Goal: Task Accomplishment & Management: Complete application form

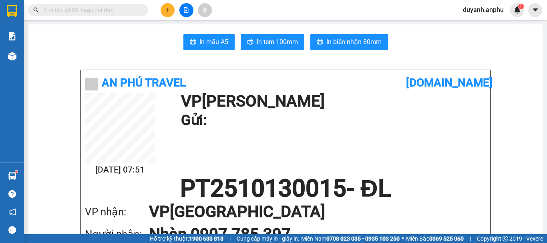
click at [72, 10] on input "text" at bounding box center [91, 10] width 95 height 9
click at [128, 10] on input "text" at bounding box center [91, 10] width 95 height 9
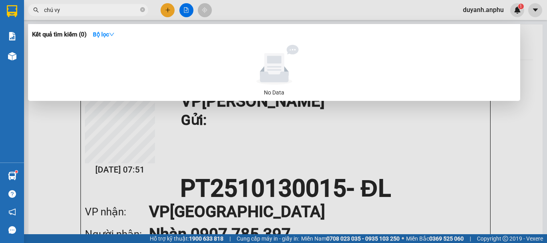
type input "chú vy"
click at [169, 8] on div at bounding box center [273, 121] width 547 height 243
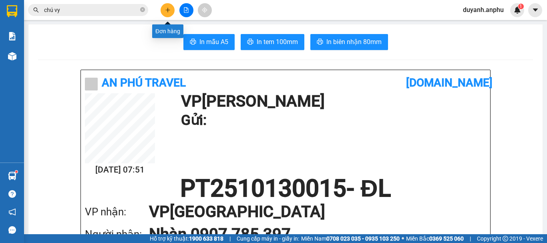
click at [165, 10] on icon "plus" at bounding box center [168, 10] width 6 height 6
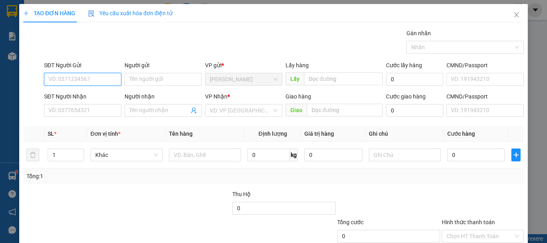
click at [99, 83] on input "SĐT Người Gửi" at bounding box center [82, 79] width 77 height 13
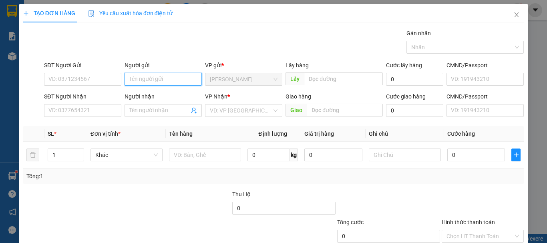
click at [159, 85] on input "Người gửi" at bounding box center [163, 79] width 77 height 13
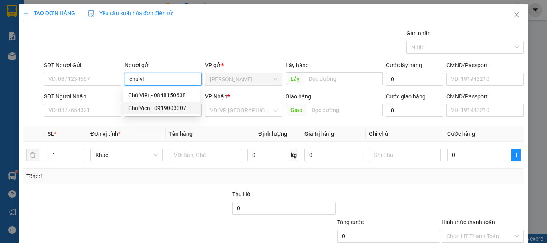
type input "chú vi"
drag, startPoint x: 176, startPoint y: 29, endPoint x: 177, endPoint y: 34, distance: 5.2
click at [177, 29] on div "Gán nhãn Nhãn" at bounding box center [283, 43] width 483 height 28
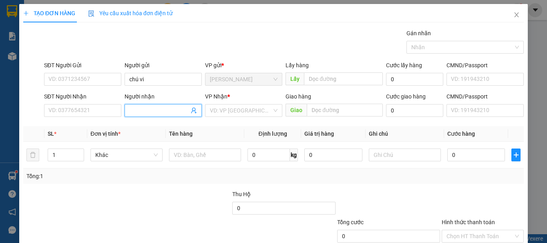
click at [139, 111] on input "Người nhận" at bounding box center [159, 110] width 60 height 9
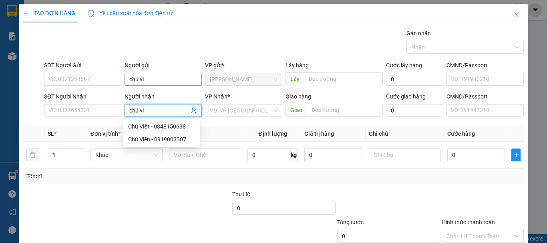
type input "chú vi"
click at [165, 78] on input "chú vi" at bounding box center [163, 79] width 77 height 13
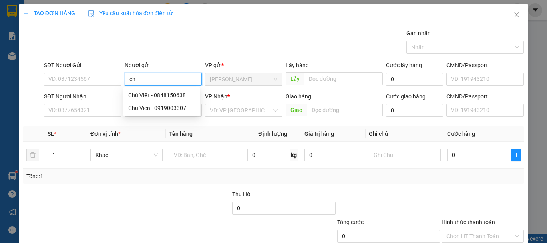
type input "c"
click at [183, 45] on div "Gán nhãn Nhãn" at bounding box center [283, 43] width 483 height 28
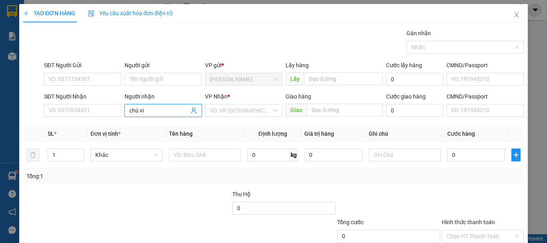
click at [145, 111] on input "chú vi" at bounding box center [159, 110] width 60 height 9
type input "c"
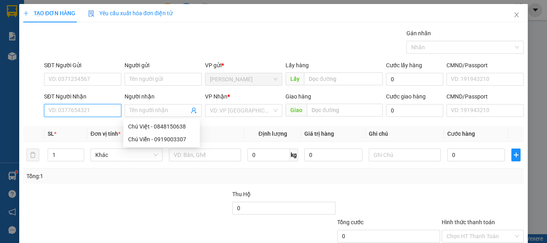
click at [79, 114] on input "SĐT Người Nhận" at bounding box center [82, 110] width 77 height 13
click at [82, 111] on input "SĐT Người Nhận" at bounding box center [82, 110] width 77 height 13
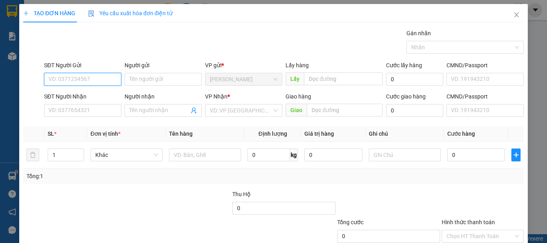
click at [76, 81] on input "SĐT Người Gửi" at bounding box center [82, 79] width 77 height 13
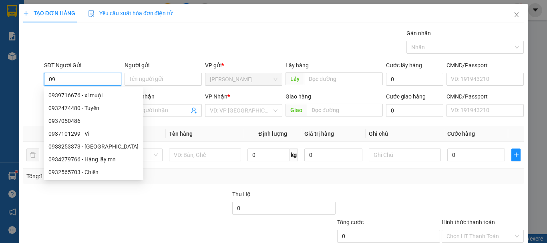
type input "0"
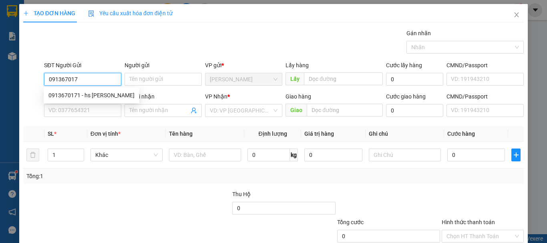
type input "0913670171"
click at [99, 97] on div "0913670171 - hs [PERSON_NAME]" at bounding box center [91, 95] width 86 height 9
type input "hs [PERSON_NAME]"
type input "0968618369"
type input "Chú Quy"
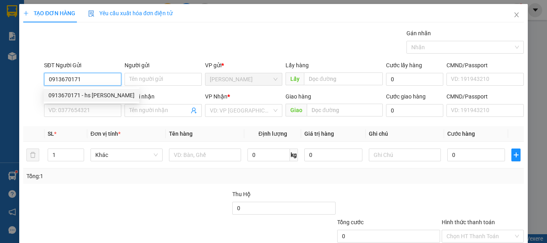
type input "cxmh"
type input "40.000"
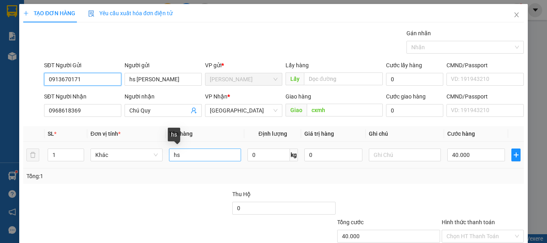
type input "0913670171"
click at [181, 156] on input "hs" at bounding box center [205, 155] width 72 height 13
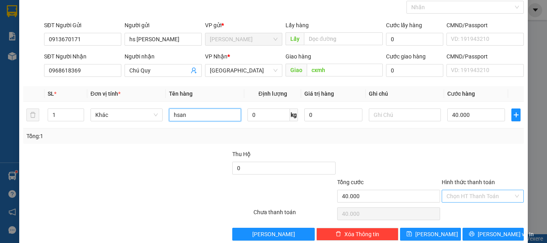
type input "hsan"
click at [470, 195] on input "Hình thức thanh toán" at bounding box center [480, 196] width 67 height 12
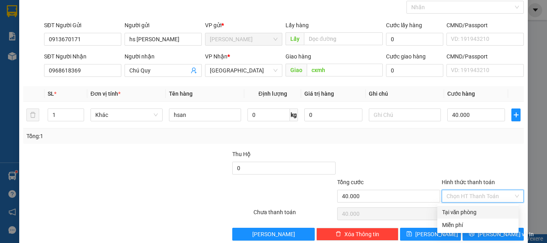
click at [471, 211] on div "Tại văn phòng" at bounding box center [478, 212] width 72 height 9
type input "0"
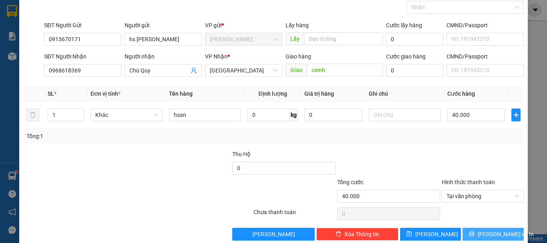
click at [480, 235] on button "[PERSON_NAME] và In" at bounding box center [493, 234] width 61 height 13
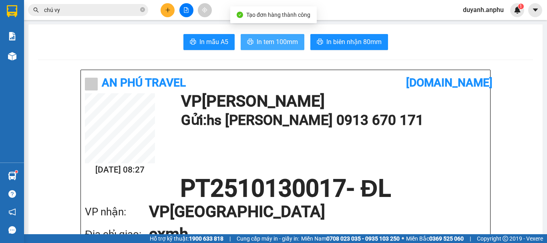
click at [283, 49] on button "In tem 100mm" at bounding box center [273, 42] width 64 height 16
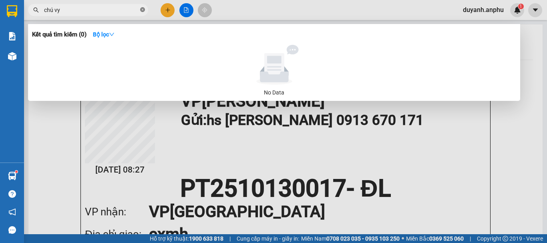
click at [143, 9] on icon "close-circle" at bounding box center [142, 9] width 5 height 5
type input "chú quy"
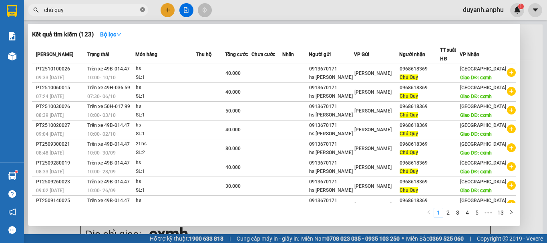
click at [143, 11] on icon "close-circle" at bounding box center [142, 9] width 5 height 5
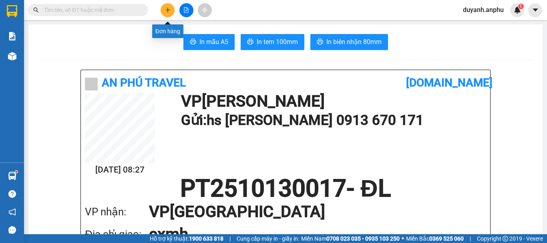
click at [169, 9] on icon "plus" at bounding box center [168, 10] width 6 height 6
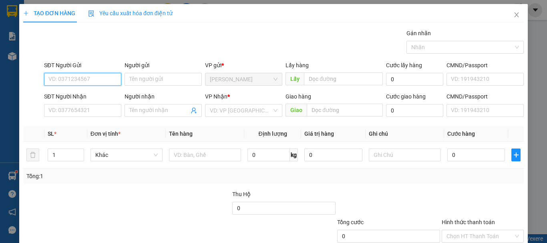
click at [95, 77] on input "SĐT Người Gửi" at bounding box center [82, 79] width 77 height 13
type input "0"
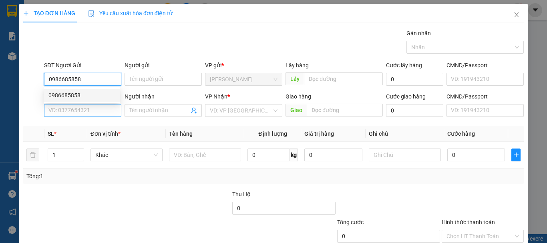
type input "0986685858"
click at [94, 109] on input "SĐT Người Nhận" at bounding box center [82, 110] width 77 height 13
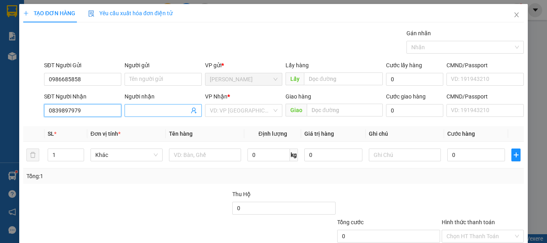
type input "0839897979"
click at [155, 110] on input "Người nhận" at bounding box center [159, 110] width 60 height 9
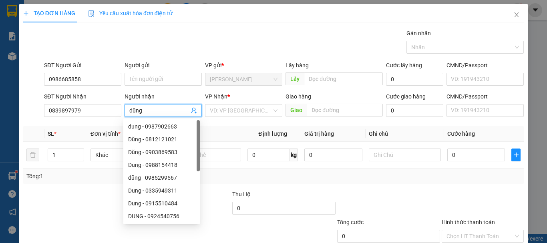
type input "dũng"
click at [226, 36] on div "Gán nhãn Nhãn" at bounding box center [283, 43] width 483 height 28
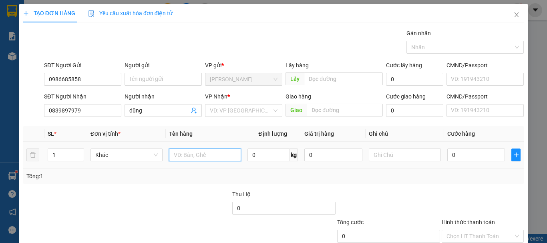
click at [185, 154] on input "text" at bounding box center [205, 155] width 72 height 13
type input "hsan"
click at [465, 158] on input "0" at bounding box center [476, 155] width 58 height 13
type input "5"
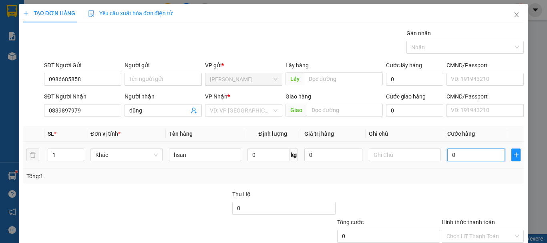
type input "5"
type input "50"
type input "50.000"
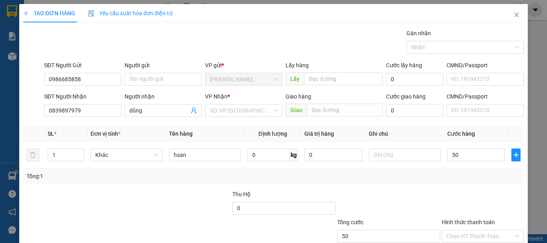
type input "50.000"
click at [431, 178] on div "Tổng: 1" at bounding box center [273, 176] width 494 height 9
click at [237, 112] on input "search" at bounding box center [241, 111] width 62 height 12
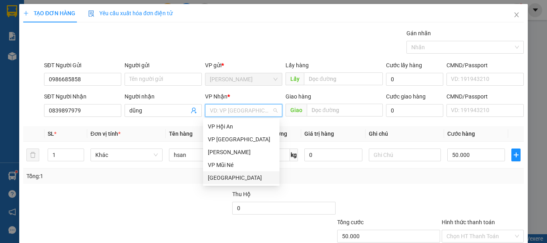
click at [229, 174] on div "[GEOGRAPHIC_DATA]" at bounding box center [241, 177] width 67 height 9
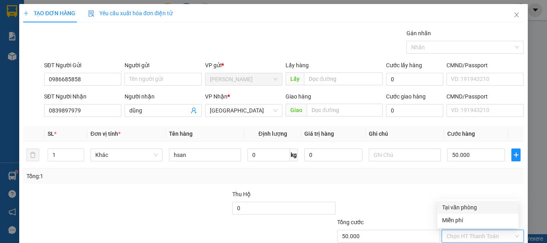
click at [466, 232] on input "Hình thức thanh toán" at bounding box center [480, 236] width 67 height 12
click at [459, 205] on div "Tại văn phòng" at bounding box center [478, 207] width 72 height 9
type input "0"
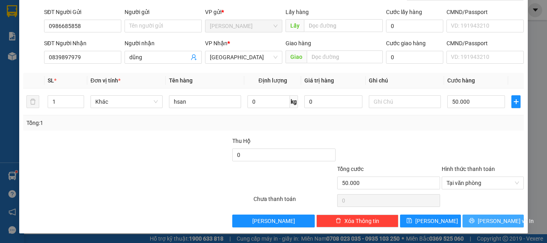
click at [482, 221] on span "[PERSON_NAME] và In" at bounding box center [506, 221] width 56 height 9
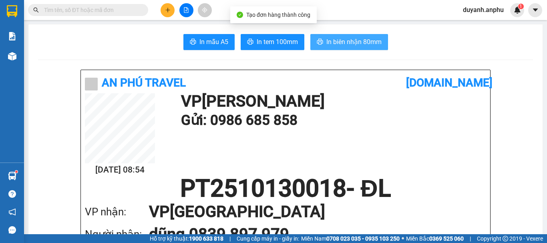
click at [354, 45] on span "In biên nhận 80mm" at bounding box center [353, 42] width 55 height 10
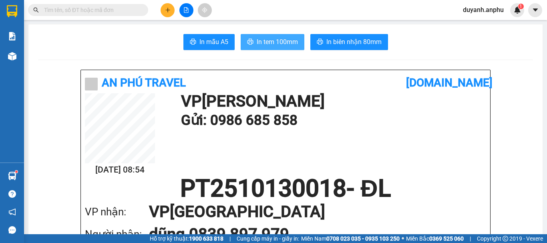
click at [276, 38] on span "In tem 100mm" at bounding box center [277, 42] width 41 height 10
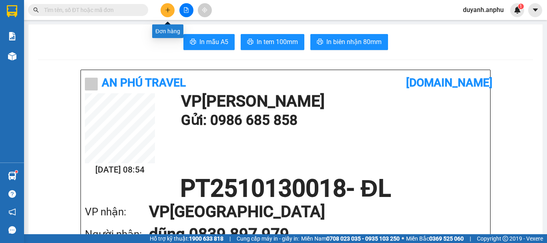
click at [164, 9] on button at bounding box center [168, 10] width 14 height 14
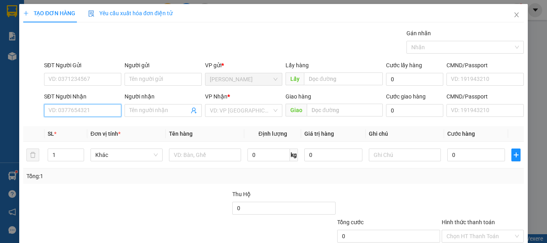
click at [90, 110] on input "SĐT Người Nhận" at bounding box center [82, 110] width 77 height 13
type input "0918785514"
click at [85, 126] on div "0918785514 - long" at bounding box center [81, 126] width 67 height 9
type input "long"
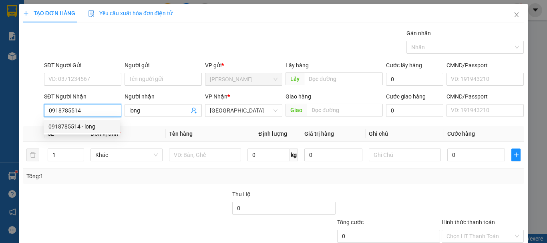
type input "40.000"
type input "0918785514"
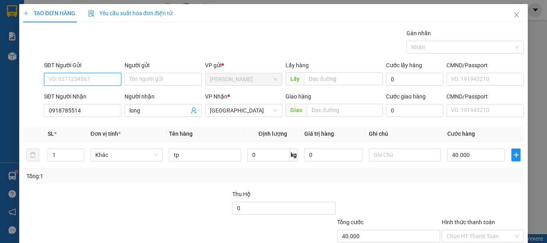
click at [89, 82] on input "SĐT Người Gửi" at bounding box center [82, 79] width 77 height 13
click at [73, 97] on div "0989103253" at bounding box center [81, 95] width 67 height 9
type input "0989103253"
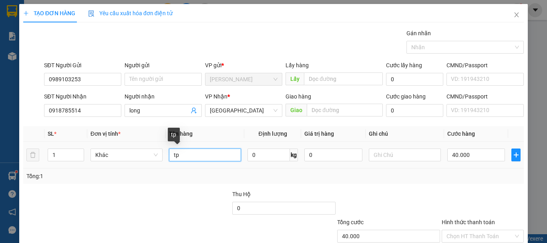
click at [205, 156] on input "tp" at bounding box center [205, 155] width 72 height 13
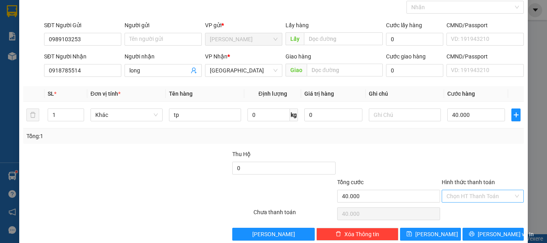
click at [464, 197] on input "Hình thức thanh toán" at bounding box center [480, 196] width 67 height 12
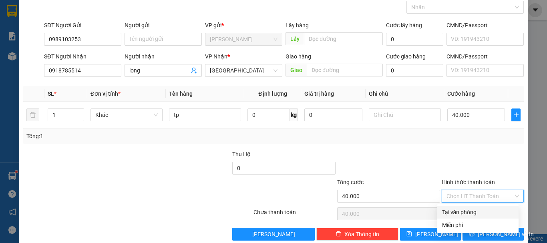
click at [461, 212] on div "Tại văn phòng" at bounding box center [478, 212] width 72 height 9
type input "0"
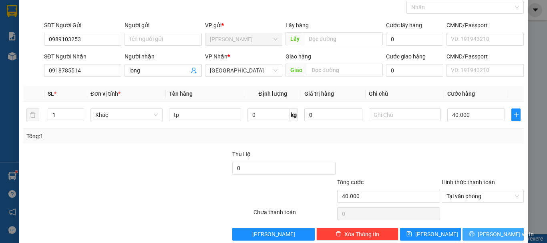
click at [494, 233] on span "[PERSON_NAME] và In" at bounding box center [506, 234] width 56 height 9
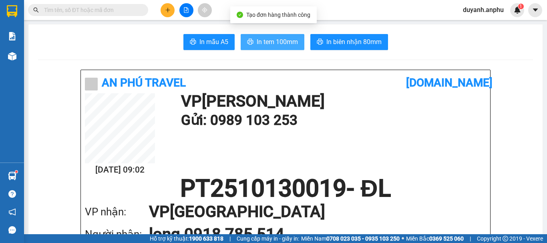
click at [268, 44] on span "In tem 100mm" at bounding box center [277, 42] width 41 height 10
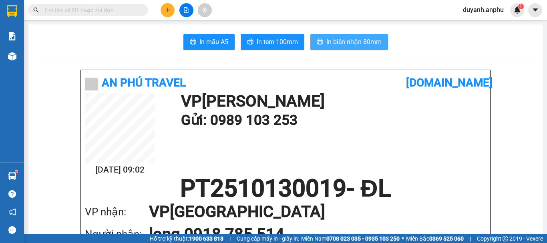
click at [358, 43] on span "In biên nhận 80mm" at bounding box center [353, 42] width 55 height 10
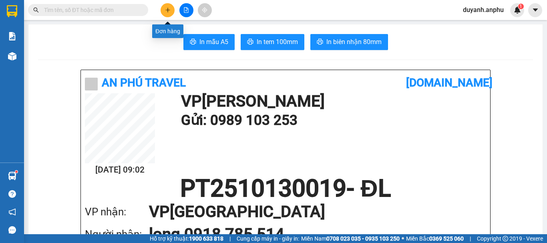
click at [165, 12] on icon "plus" at bounding box center [168, 10] width 6 height 6
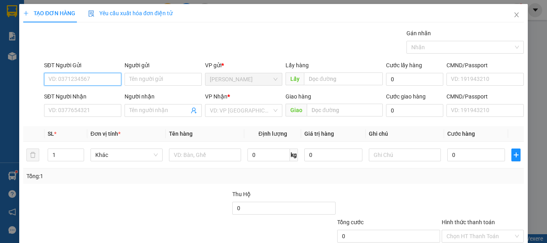
click at [89, 79] on input "SĐT Người Gửi" at bounding box center [82, 79] width 77 height 13
type input "0"
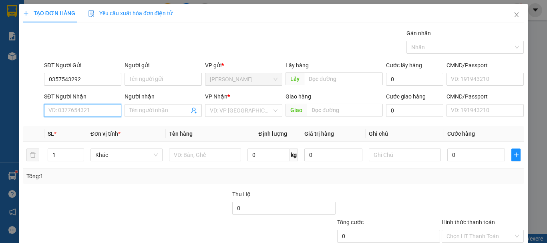
click at [81, 111] on input "SĐT Người Nhận" at bounding box center [82, 110] width 77 height 13
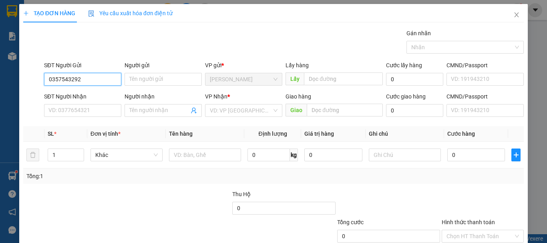
click at [73, 79] on input "0357543292" at bounding box center [82, 79] width 77 height 13
type input "0357542392"
click at [89, 79] on input "0357542392" at bounding box center [82, 79] width 77 height 13
click at [77, 95] on div "0357542392" at bounding box center [81, 95] width 67 height 9
type input "0943996728"
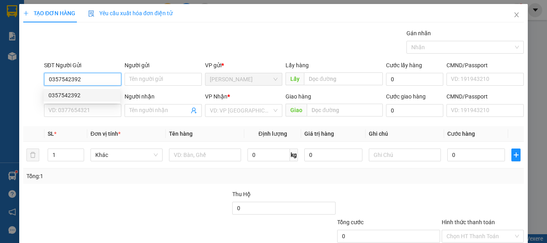
type input "đài trang"
type input "N3 nhà thờ ninh loan"
type input "30.000"
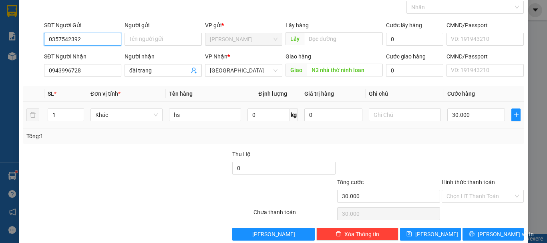
scroll to position [53, 0]
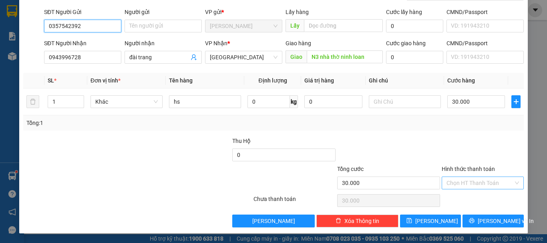
type input "0357542392"
click at [456, 181] on input "Hình thức thanh toán" at bounding box center [480, 183] width 67 height 12
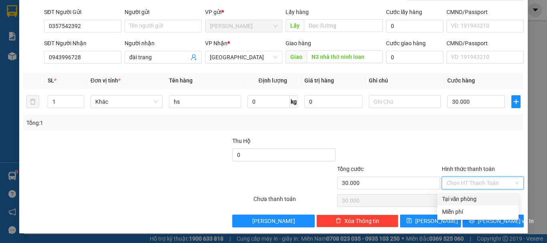
click at [461, 200] on div "Tại văn phòng" at bounding box center [478, 199] width 72 height 9
type input "0"
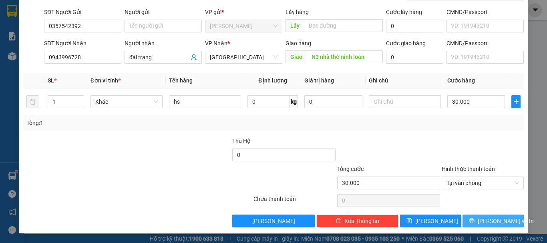
click at [497, 217] on span "[PERSON_NAME] và In" at bounding box center [506, 221] width 56 height 9
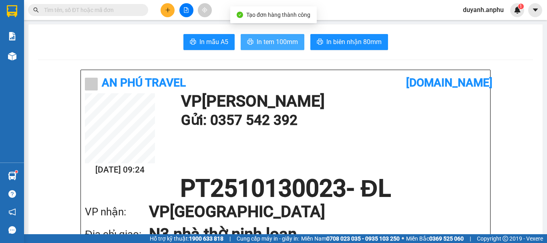
click at [279, 36] on button "In tem 100mm" at bounding box center [273, 42] width 64 height 16
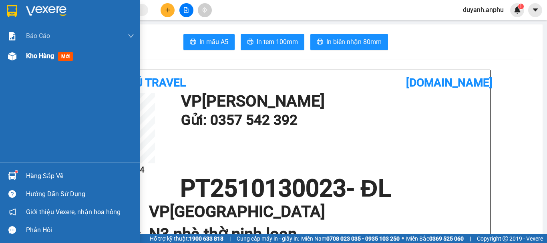
click at [19, 55] on div "Kho hàng mới" at bounding box center [70, 56] width 140 height 20
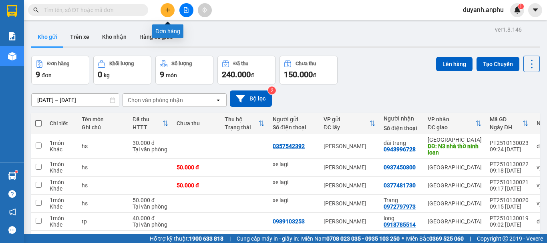
click at [163, 10] on button at bounding box center [168, 10] width 14 height 14
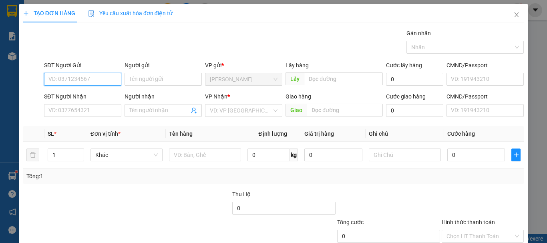
click at [76, 77] on input "SĐT Người Gửi" at bounding box center [82, 79] width 77 height 13
click at [514, 14] on icon "close" at bounding box center [517, 15] width 6 height 6
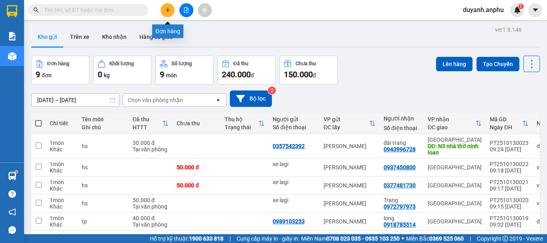
click at [169, 8] on icon "plus" at bounding box center [168, 10] width 6 height 6
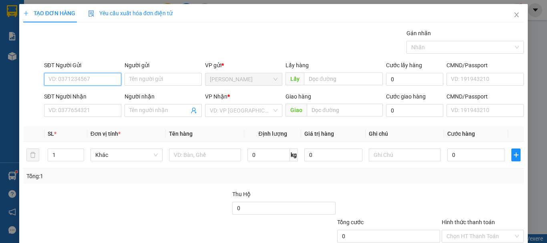
click at [85, 78] on input "SĐT Người Gửi" at bounding box center [82, 79] width 77 height 13
click at [514, 15] on icon "close" at bounding box center [517, 15] width 6 height 6
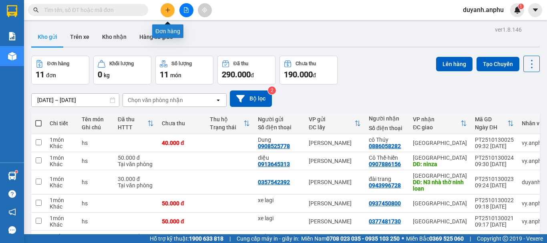
click at [169, 12] on icon "plus" at bounding box center [168, 10] width 6 height 6
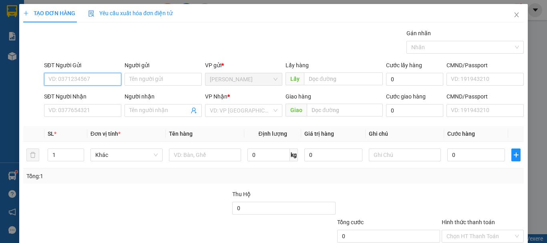
click at [82, 79] on input "SĐT Người Gửi" at bounding box center [82, 79] width 77 height 13
click at [85, 95] on div "0352934131 - [GEOGRAPHIC_DATA]" at bounding box center [93, 95] width 90 height 9
type input "0352934131"
type input "Luyến"
type input "0948726426"
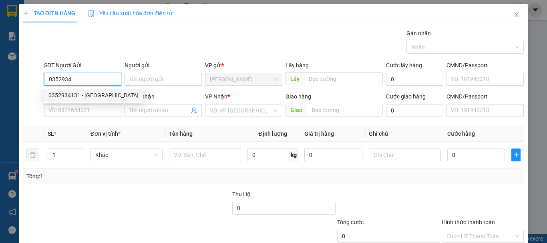
type input "trang"
type input "50.000"
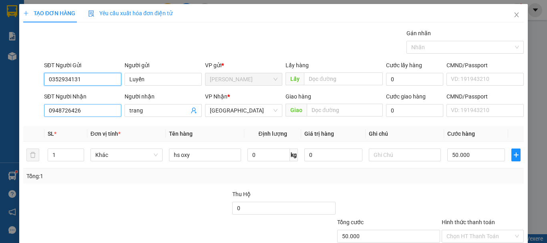
type input "0352934131"
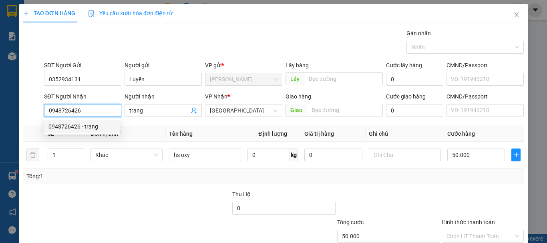
drag, startPoint x: 91, startPoint y: 111, endPoint x: 35, endPoint y: 110, distance: 55.3
click at [35, 110] on div "SĐT Người Nhận 0948726426 Người nhận trang VP Nhận * Đà Lạt Giao hàng Giao Cước…" at bounding box center [273, 106] width 502 height 28
click at [69, 113] on input "0913358089" at bounding box center [82, 110] width 77 height 13
type input "0913385089"
click at [83, 123] on div "0913385089 - hoàng" at bounding box center [81, 126] width 67 height 9
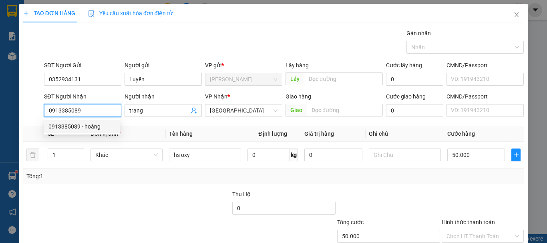
type input "hoàng"
type input "40.000"
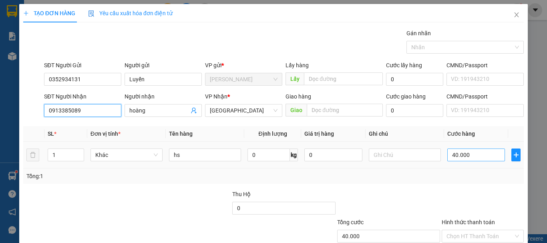
type input "0913385089"
click at [472, 158] on input "40.000" at bounding box center [476, 155] width 58 height 13
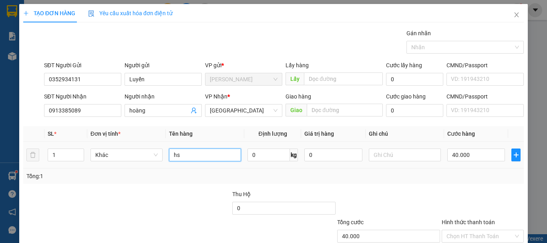
click at [217, 154] on input "hs" at bounding box center [205, 155] width 72 height 13
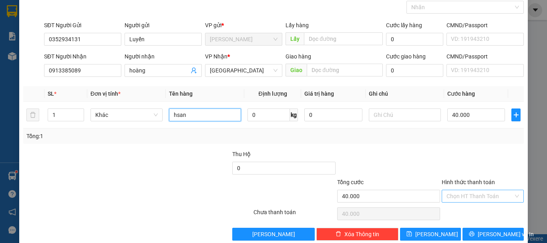
type input "hsan"
click at [451, 197] on input "Hình thức thanh toán" at bounding box center [480, 196] width 67 height 12
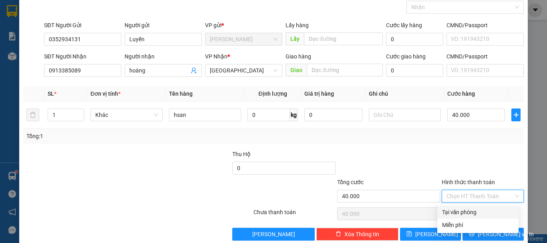
click at [463, 210] on div "Tại văn phòng" at bounding box center [478, 212] width 72 height 9
type input "0"
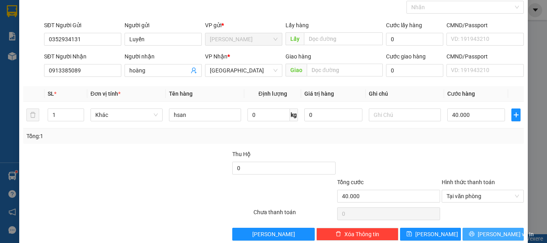
click at [491, 234] on span "[PERSON_NAME] và In" at bounding box center [506, 234] width 56 height 9
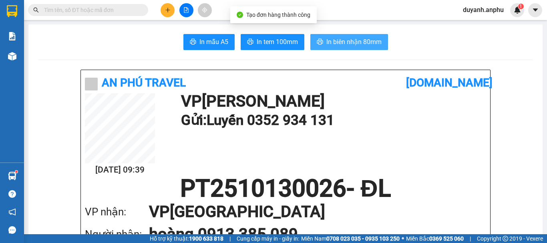
click at [352, 39] on span "In biên nhận 80mm" at bounding box center [353, 42] width 55 height 10
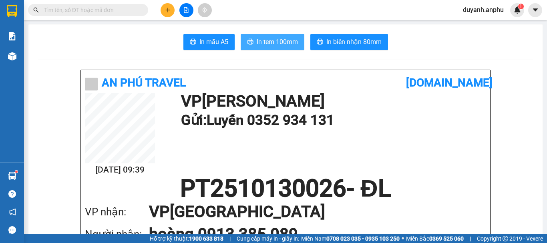
click at [266, 42] on span "In tem 100mm" at bounding box center [277, 42] width 41 height 10
click at [127, 12] on input "text" at bounding box center [91, 10] width 95 height 9
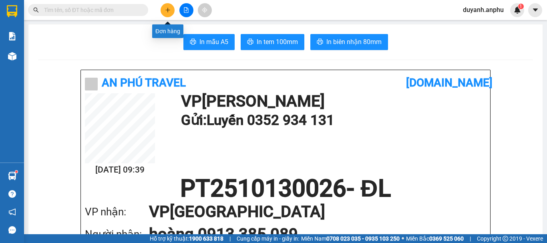
click at [166, 8] on icon "plus" at bounding box center [168, 10] width 6 height 6
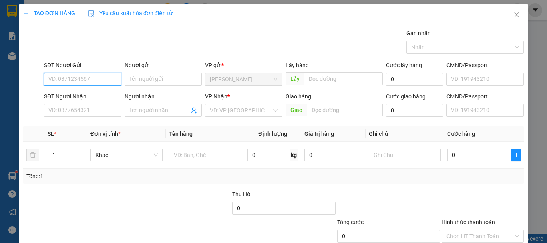
click at [82, 77] on input "SĐT Người Gửi" at bounding box center [82, 79] width 77 height 13
click at [86, 94] on div "0368883117 - SANG" at bounding box center [81, 95] width 67 height 9
type input "0368883117"
type input "SANG"
type input "0387327165"
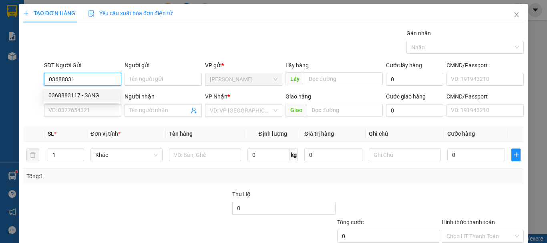
type input "xã [GEOGRAPHIC_DATA]"
type input "30.000"
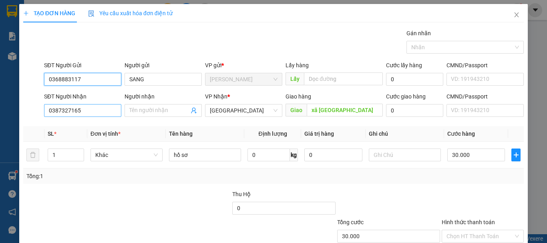
type input "0368883117"
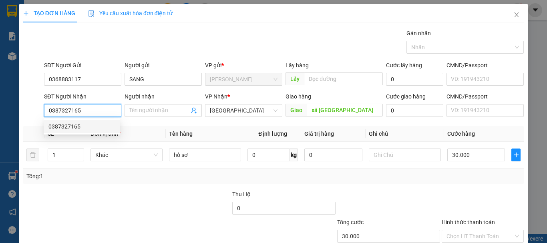
drag, startPoint x: 95, startPoint y: 112, endPoint x: 88, endPoint y: 112, distance: 6.8
click at [88, 112] on input "0387327165" at bounding box center [82, 110] width 77 height 13
drag, startPoint x: 88, startPoint y: 112, endPoint x: 33, endPoint y: 117, distance: 55.1
click at [32, 117] on div "SĐT Người Nhận 0387327165 Người nhận Tên người nhận VP Nhận * Đà Lạt Giao hàng …" at bounding box center [273, 106] width 502 height 28
type input "0969961540"
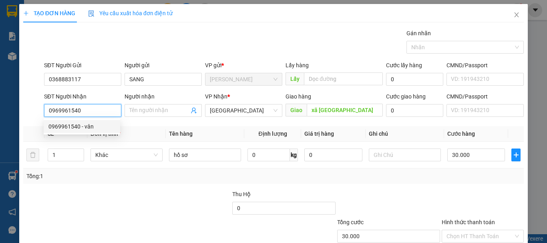
click at [89, 123] on div "0969961540 - vân" at bounding box center [81, 126] width 67 height 9
type input "vân"
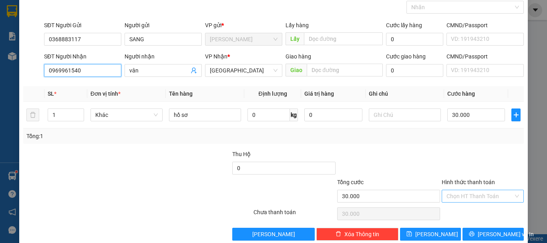
type input "0969961540"
click at [471, 197] on input "Hình thức thanh toán" at bounding box center [480, 196] width 67 height 12
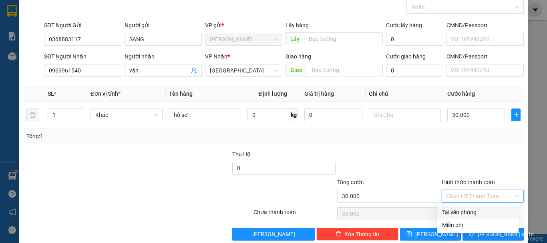
click at [470, 213] on div "Tại văn phòng" at bounding box center [478, 212] width 72 height 9
type input "0"
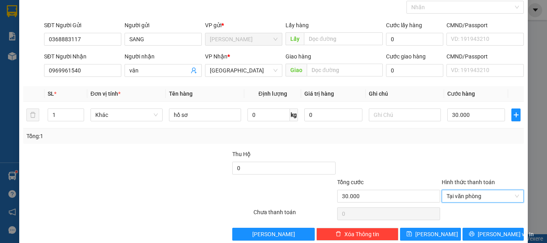
scroll to position [53, 0]
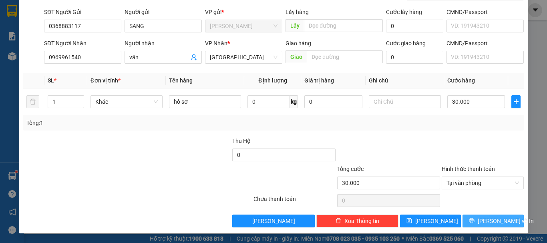
click at [483, 219] on span "[PERSON_NAME] và In" at bounding box center [506, 221] width 56 height 9
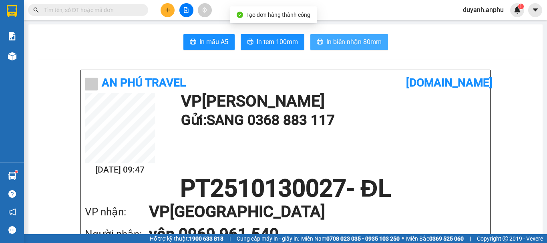
click at [346, 41] on span "In biên nhận 80mm" at bounding box center [353, 42] width 55 height 10
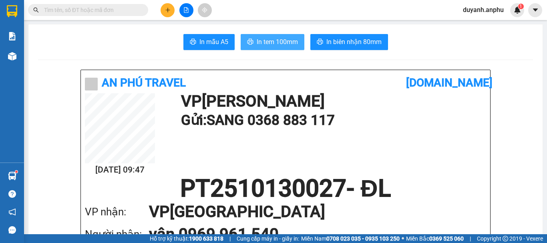
click at [278, 41] on span "In tem 100mm" at bounding box center [277, 42] width 41 height 10
click at [99, 9] on input "text" at bounding box center [91, 10] width 95 height 9
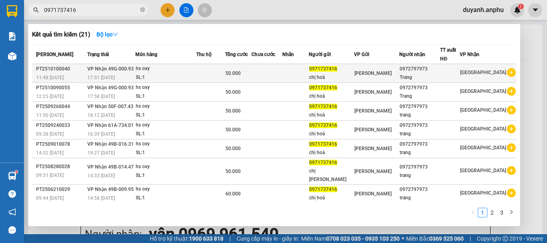
type input "0971737416"
click at [510, 72] on icon "plus-circle" at bounding box center [511, 72] width 9 height 9
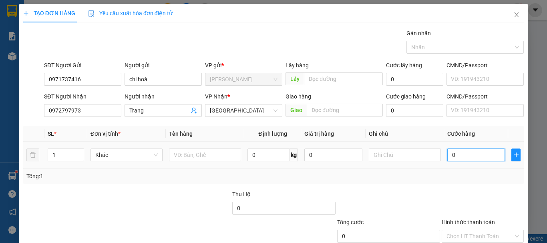
click at [458, 152] on input "0" at bounding box center [476, 155] width 58 height 13
type input "5"
type input "50"
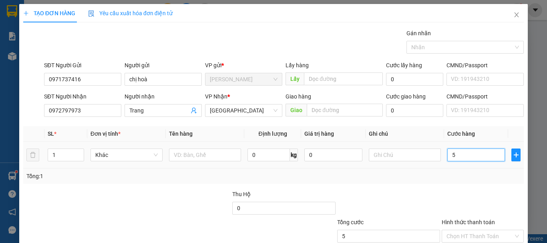
type input "50"
type input "50.000"
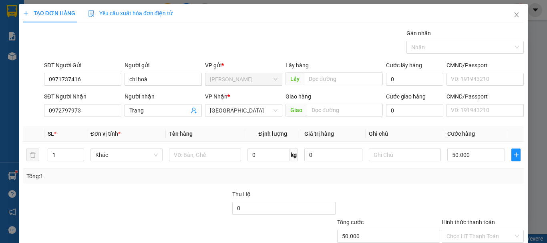
click at [385, 184] on div "Transit Pickup Surcharge Ids Transit Deliver Surcharge Ids Transit Deliver Surc…" at bounding box center [273, 155] width 501 height 252
click at [193, 157] on input "text" at bounding box center [205, 155] width 72 height 13
type input "hsan"
click at [189, 172] on div "Tổng: 1" at bounding box center [118, 176] width 185 height 9
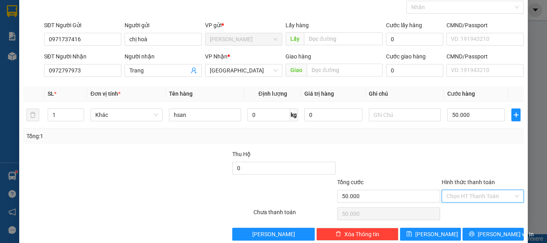
click at [459, 200] on input "Hình thức thanh toán" at bounding box center [480, 196] width 67 height 12
click at [463, 211] on div "Tại văn phòng" at bounding box center [478, 212] width 72 height 9
type input "0"
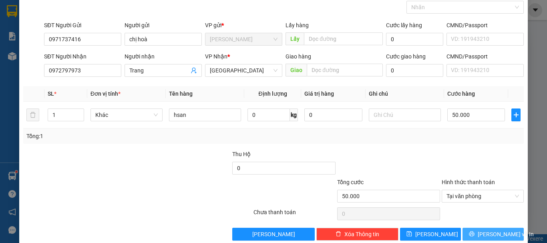
click at [484, 234] on span "[PERSON_NAME] và In" at bounding box center [506, 234] width 56 height 9
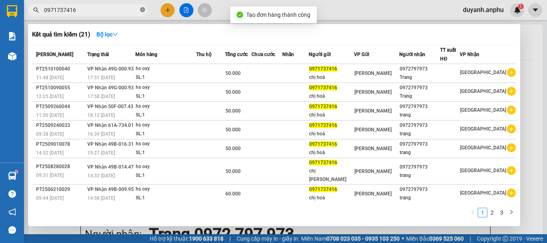
drag, startPoint x: 141, startPoint y: 10, endPoint x: 157, endPoint y: 14, distance: 16.4
click at [141, 10] on icon "close-circle" at bounding box center [142, 9] width 5 height 5
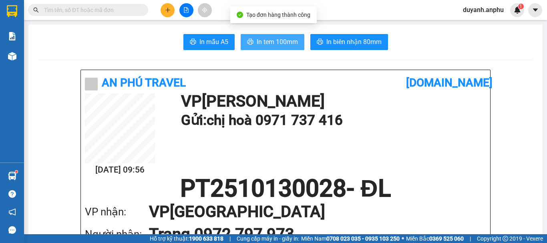
drag, startPoint x: 271, startPoint y: 48, endPoint x: 270, endPoint y: 43, distance: 5.3
click at [272, 48] on button "In tem 100mm" at bounding box center [273, 42] width 64 height 16
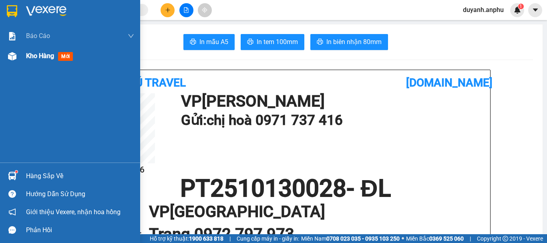
click at [25, 55] on div "Kho hàng mới" at bounding box center [70, 56] width 140 height 20
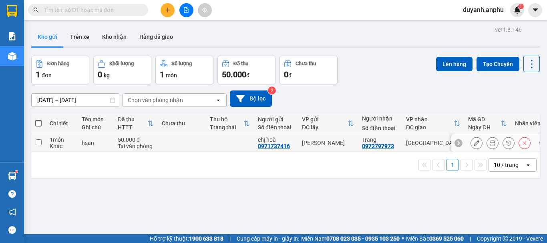
click at [37, 143] on input "checkbox" at bounding box center [39, 142] width 6 height 6
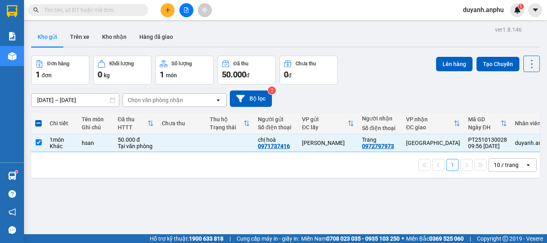
click at [216, 99] on icon "open" at bounding box center [218, 100] width 6 height 6
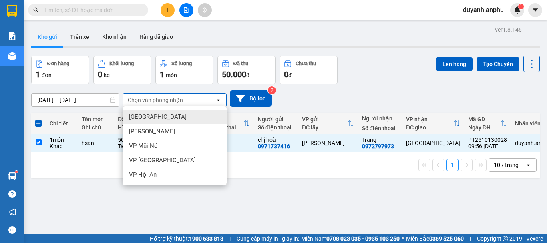
click at [183, 113] on div "[GEOGRAPHIC_DATA]" at bounding box center [175, 117] width 104 height 14
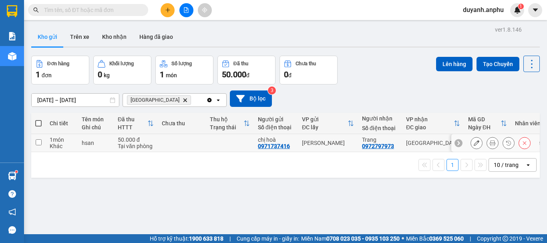
click at [41, 141] on input "checkbox" at bounding box center [39, 142] width 6 height 6
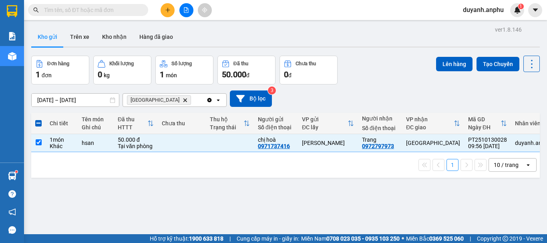
drag, startPoint x: 442, startPoint y: 66, endPoint x: 352, endPoint y: 86, distance: 92.7
click at [354, 86] on div "ver 1.8.146 Kho gửi Trên xe Kho nhận Hàng đã giao Đơn hàng 1 đơn Khối lượng 0 k…" at bounding box center [285, 145] width 515 height 243
click at [40, 143] on input "checkbox" at bounding box center [39, 142] width 6 height 6
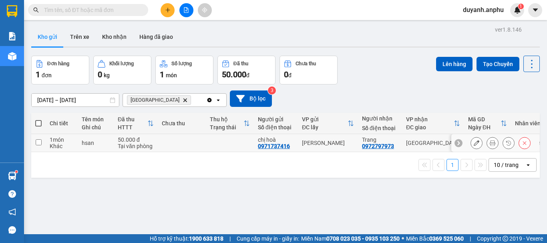
click at [41, 143] on input "checkbox" at bounding box center [39, 142] width 6 height 6
checkbox input "true"
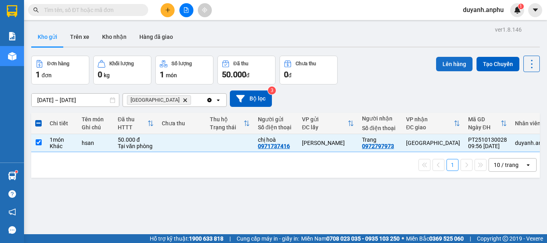
click at [453, 67] on button "Lên hàng" at bounding box center [454, 64] width 36 height 14
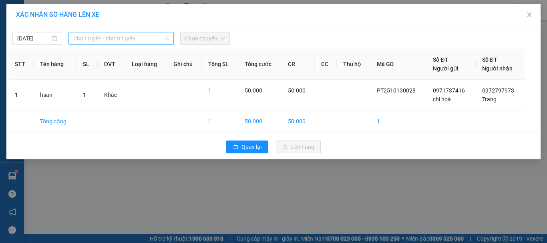
click at [153, 39] on span "Chọn tuyến - nhóm tuyến" at bounding box center [121, 38] width 96 height 12
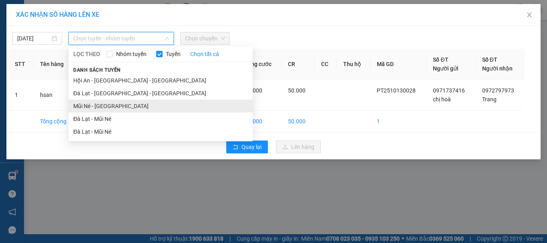
click at [119, 105] on li "Mũi Né - [GEOGRAPHIC_DATA]" at bounding box center [160, 106] width 184 height 13
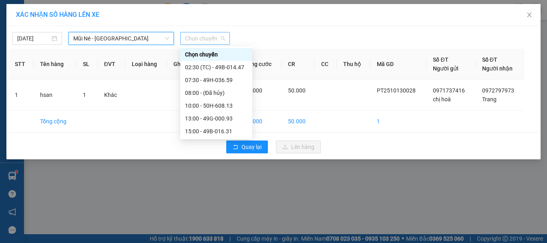
click at [209, 40] on span "Chọn chuyến" at bounding box center [205, 38] width 40 height 12
click at [208, 105] on div "10:00 - 50H-608.13" at bounding box center [216, 105] width 62 height 9
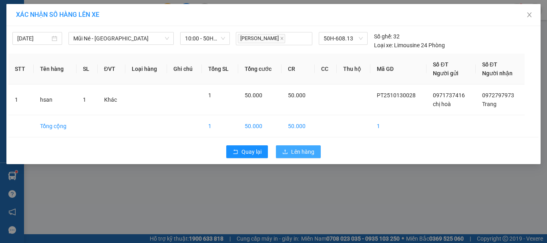
click at [298, 152] on span "Lên hàng" at bounding box center [302, 151] width 23 height 9
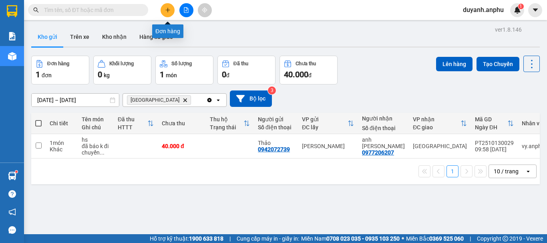
click at [164, 12] on button at bounding box center [168, 10] width 14 height 14
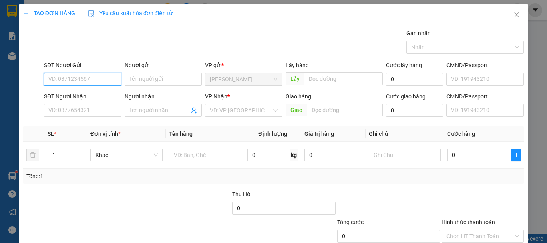
click at [78, 79] on input "SĐT Người Gửi" at bounding box center [82, 79] width 77 height 13
click at [89, 81] on input "SĐT Người Gửi" at bounding box center [82, 79] width 77 height 13
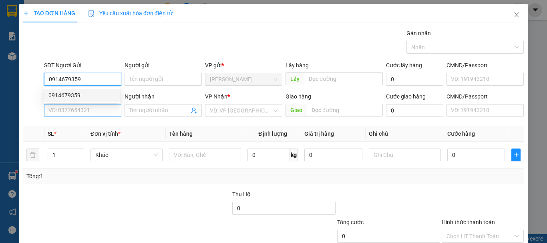
type input "0914679359"
click at [69, 113] on input "SĐT Người Nhận" at bounding box center [82, 110] width 77 height 13
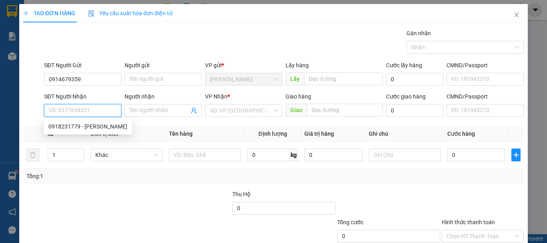
click at [83, 114] on input "SĐT Người Nhận" at bounding box center [82, 110] width 77 height 13
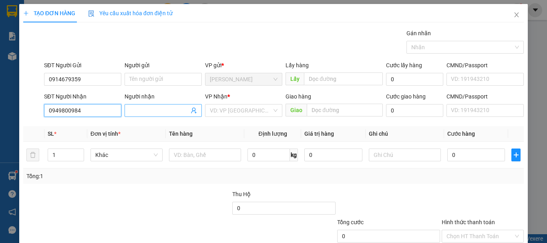
type input "0949800984"
click at [143, 111] on input "Người nhận" at bounding box center [159, 110] width 60 height 9
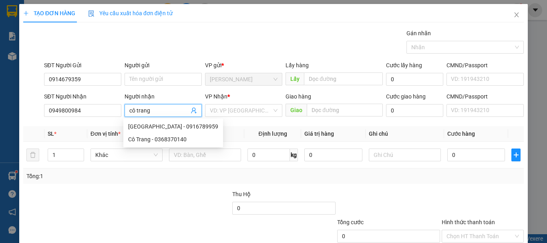
type input "cô trang"
click at [231, 38] on div "Gán nhãn Nhãn" at bounding box center [283, 43] width 483 height 28
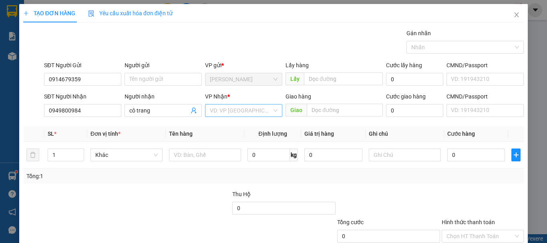
click at [252, 114] on input "search" at bounding box center [241, 111] width 62 height 12
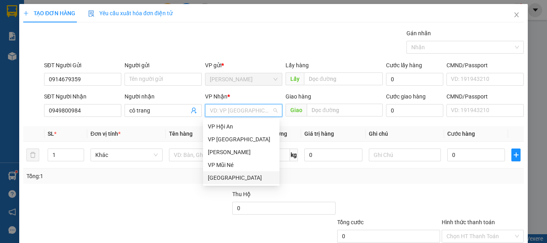
click at [225, 175] on div "[GEOGRAPHIC_DATA]" at bounding box center [241, 177] width 67 height 9
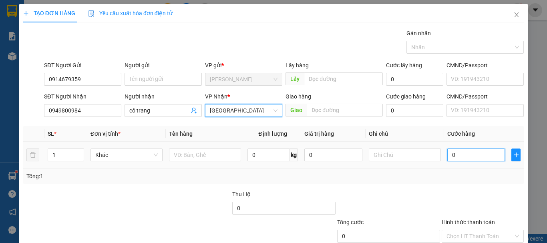
click at [461, 157] on input "0" at bounding box center [476, 155] width 58 height 13
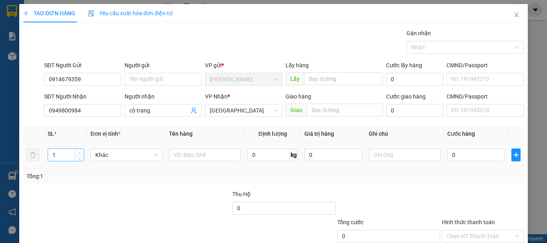
click at [78, 152] on icon "up" at bounding box center [79, 153] width 3 height 3
type input "2"
click at [78, 152] on icon "up" at bounding box center [79, 153] width 3 height 3
click at [181, 154] on input "text" at bounding box center [205, 155] width 72 height 13
type input "gốm s"
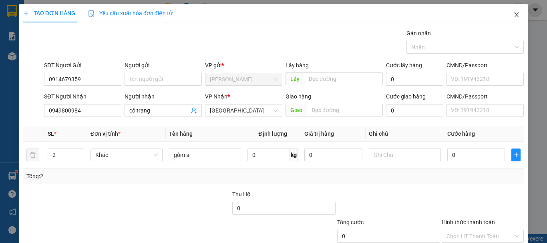
click at [514, 14] on icon "close" at bounding box center [517, 15] width 6 height 6
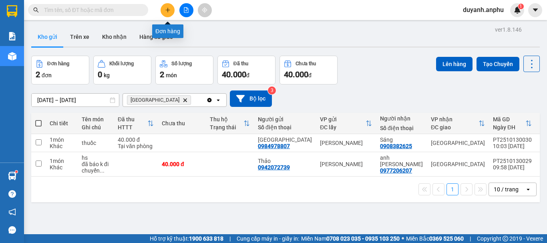
click at [169, 8] on icon "plus" at bounding box center [168, 10] width 6 height 6
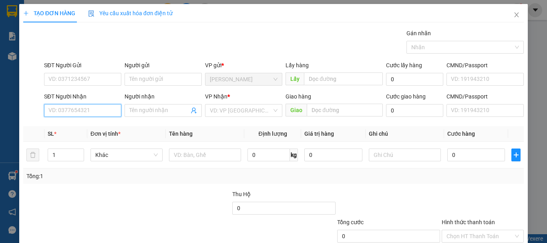
click at [80, 109] on input "SĐT Người Nhận" at bounding box center [82, 110] width 77 height 13
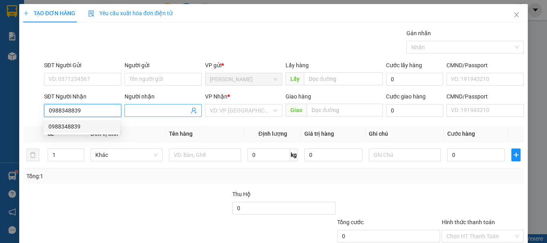
type input "0988348839"
click at [151, 112] on input "Người nhận" at bounding box center [159, 110] width 60 height 9
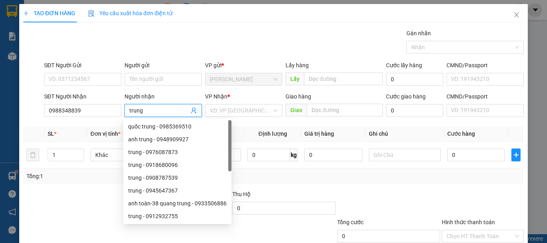
type input "trung"
click at [195, 46] on div "Gán nhãn Nhãn" at bounding box center [283, 43] width 483 height 28
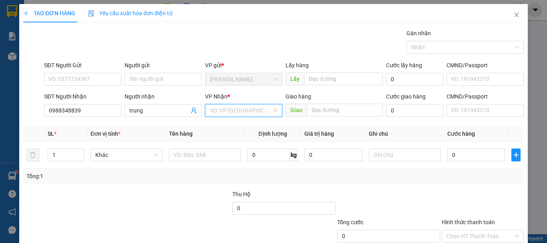
click at [238, 109] on input "search" at bounding box center [241, 111] width 62 height 12
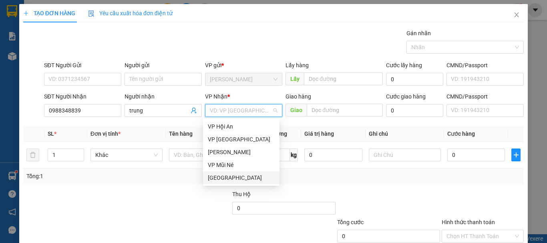
click at [231, 173] on div "[GEOGRAPHIC_DATA]" at bounding box center [241, 177] width 77 height 13
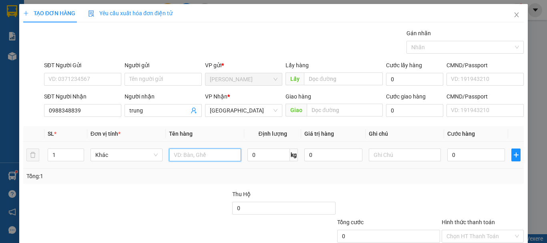
click at [194, 153] on input "text" at bounding box center [205, 155] width 72 height 13
type input "hso"
click at [470, 155] on input "0" at bounding box center [476, 155] width 58 height 13
type input "3"
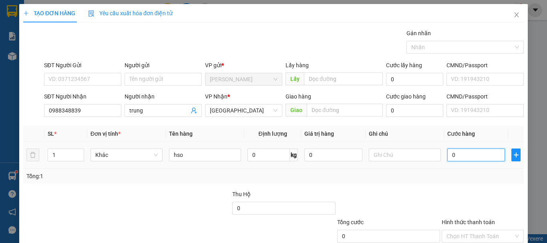
type input "3"
type input "30"
type input "30.000"
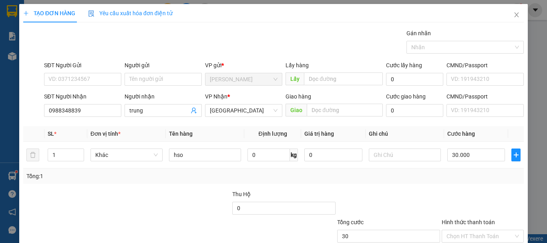
type input "30.000"
click at [455, 175] on div "Tổng: 1" at bounding box center [273, 176] width 494 height 9
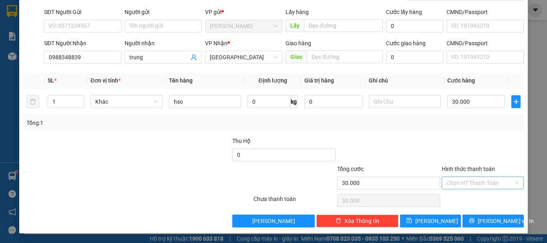
click at [456, 183] on input "Hình thức thanh toán" at bounding box center [480, 183] width 67 height 12
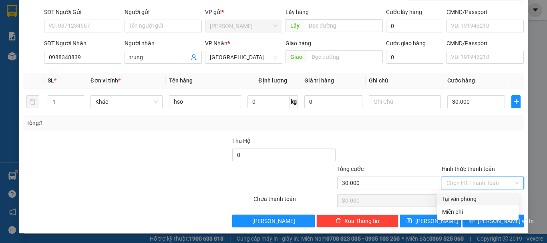
click at [463, 196] on div "Tại văn phòng" at bounding box center [478, 199] width 72 height 9
type input "0"
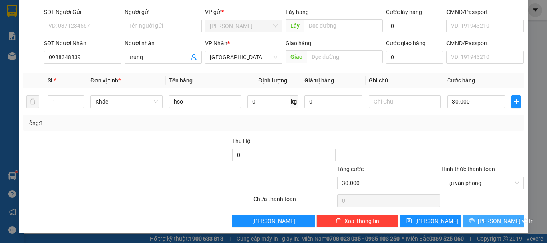
click at [496, 220] on span "[PERSON_NAME] và In" at bounding box center [506, 221] width 56 height 9
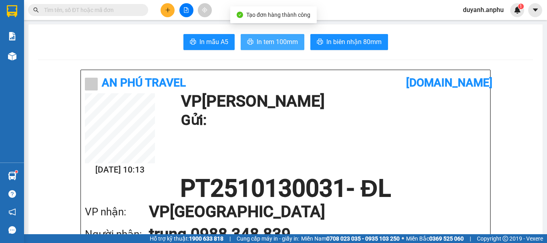
click at [281, 44] on span "In tem 100mm" at bounding box center [277, 42] width 41 height 10
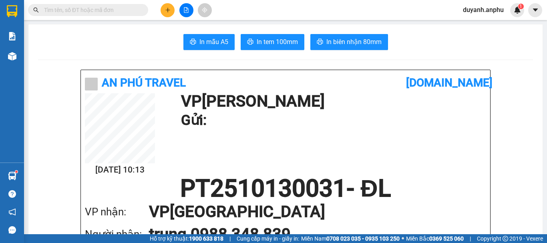
click at [171, 12] on button at bounding box center [168, 10] width 14 height 14
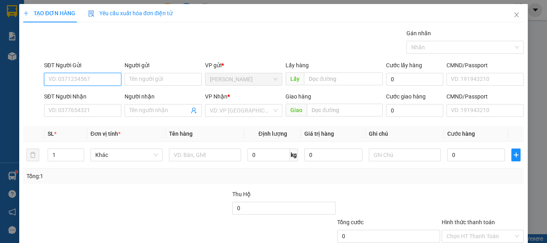
click at [107, 79] on input "SĐT Người Gửi" at bounding box center [82, 79] width 77 height 13
type input "0918783801"
click at [83, 93] on div "0918783801 - cô mai" at bounding box center [81, 95] width 67 height 9
type input "cô mai"
type input "0396869175"
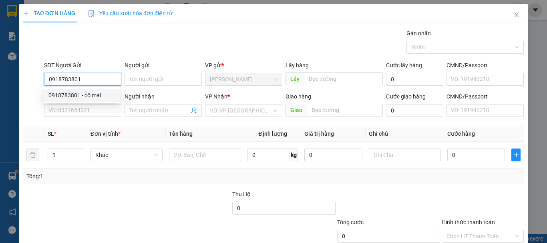
type input "chị thành"
type input "50.000"
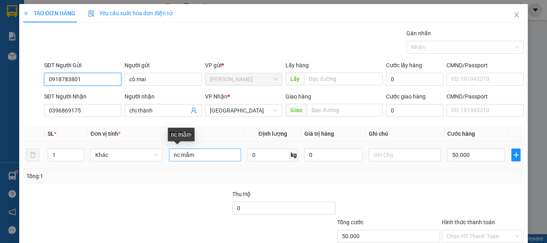
type input "0918783801"
click at [172, 154] on input "nc mắm" at bounding box center [205, 155] width 72 height 13
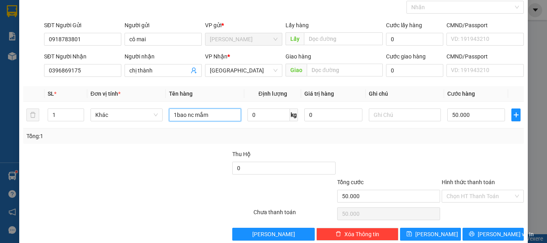
scroll to position [53, 0]
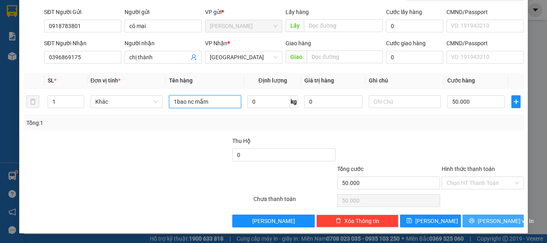
type input "1bao nc mắm"
click at [492, 220] on span "[PERSON_NAME] và In" at bounding box center [506, 221] width 56 height 9
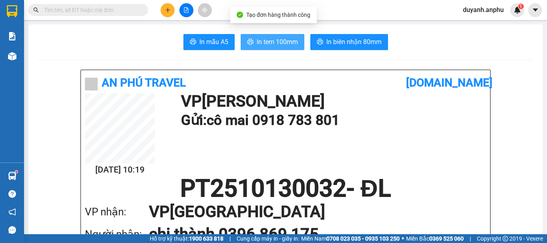
click at [262, 43] on span "In tem 100mm" at bounding box center [277, 42] width 41 height 10
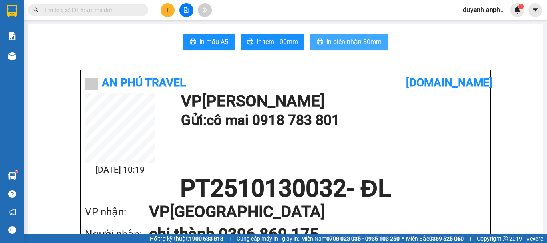
click at [349, 40] on span "In biên nhận 80mm" at bounding box center [353, 42] width 55 height 10
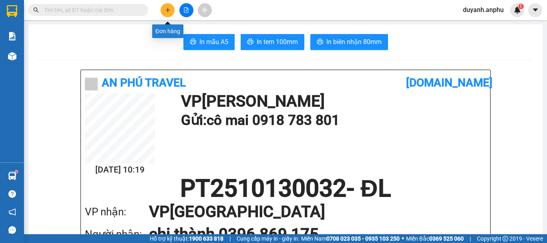
click at [165, 12] on icon "plus" at bounding box center [168, 10] width 6 height 6
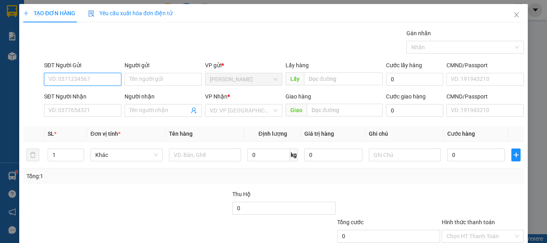
click at [80, 79] on input "SĐT Người Gửi" at bounding box center [82, 79] width 77 height 13
type input "0989003977"
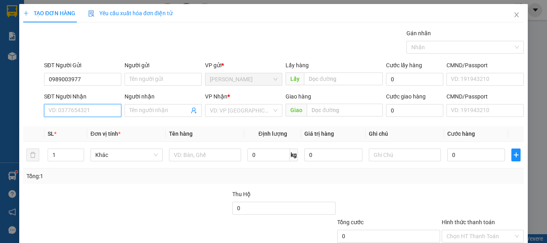
click at [87, 110] on input "SĐT Người Nhận" at bounding box center [82, 110] width 77 height 13
click at [82, 125] on div "0915350723 - bích trâm" at bounding box center [81, 126] width 67 height 9
type input "0915350723"
type input "bích trâm"
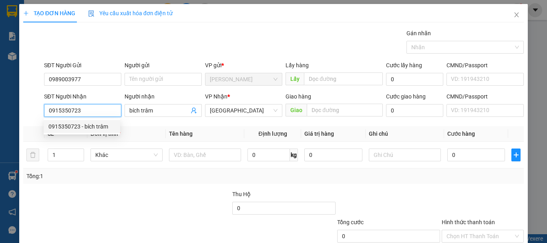
type input "40.000"
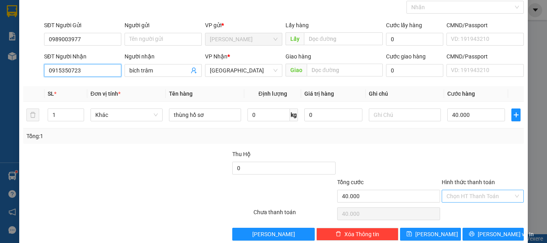
type input "0915350723"
click at [471, 197] on input "Hình thức thanh toán" at bounding box center [480, 196] width 67 height 12
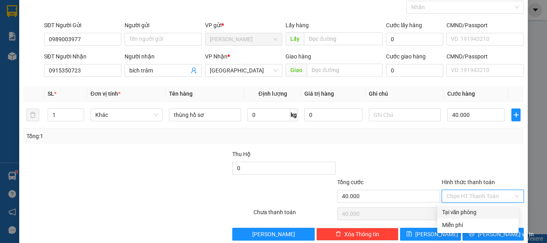
click at [470, 212] on div "Tại văn phòng" at bounding box center [478, 212] width 72 height 9
type input "0"
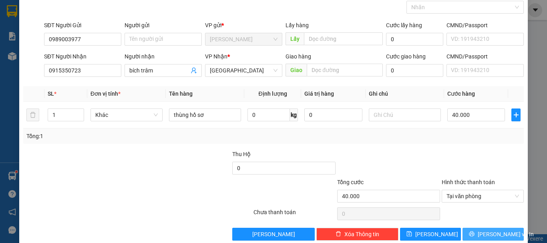
click at [492, 232] on span "[PERSON_NAME] và In" at bounding box center [506, 234] width 56 height 9
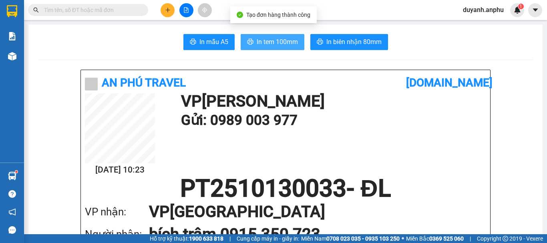
click at [280, 39] on span "In tem 100mm" at bounding box center [277, 42] width 41 height 10
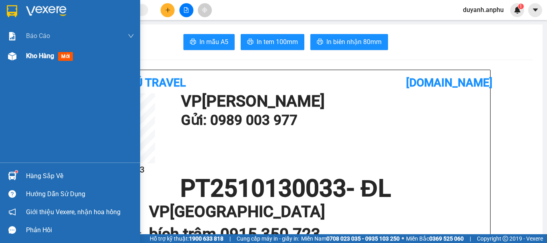
click at [27, 58] on span "Kho hàng" at bounding box center [40, 56] width 28 height 8
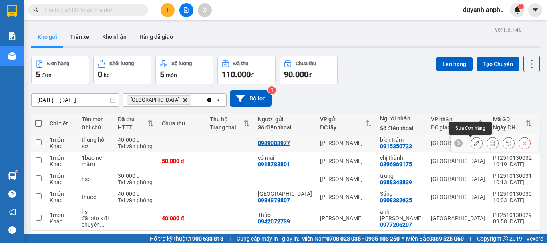
click at [474, 142] on icon at bounding box center [477, 143] width 6 height 6
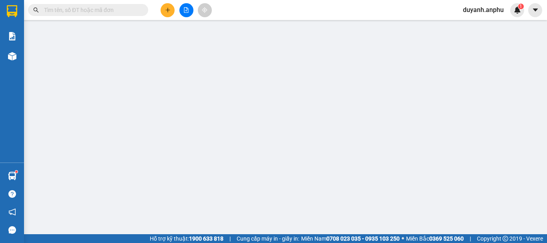
type input "0989003977"
type input "0915350723"
type input "bích trâm"
type input "40.000"
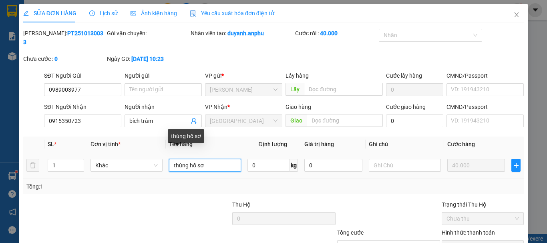
drag, startPoint x: 185, startPoint y: 158, endPoint x: 170, endPoint y: 158, distance: 15.6
click at [170, 159] on input "thùng hồ sơ" at bounding box center [205, 165] width 72 height 13
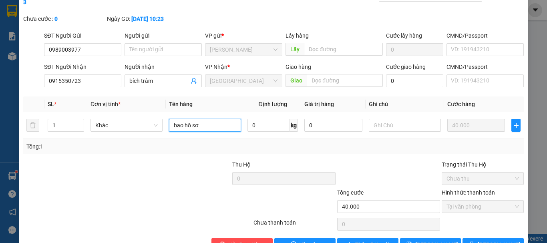
scroll to position [55, 0]
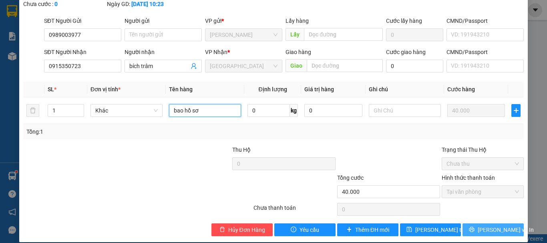
type input "bao hồ sơ"
click at [489, 226] on span "[PERSON_NAME] và In" at bounding box center [506, 230] width 56 height 9
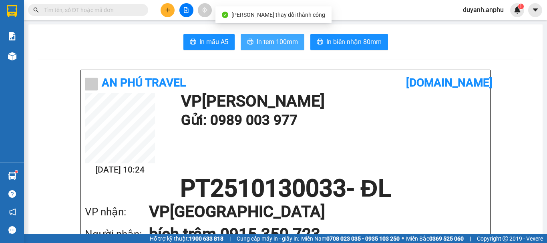
click at [276, 45] on span "In tem 100mm" at bounding box center [277, 42] width 41 height 10
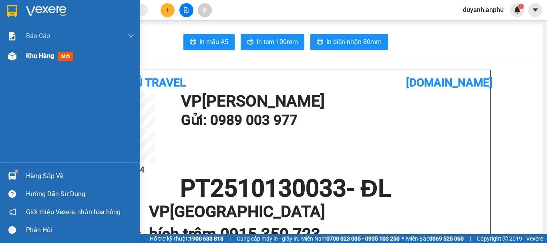
click at [26, 54] on span "Kho hàng" at bounding box center [40, 56] width 28 height 8
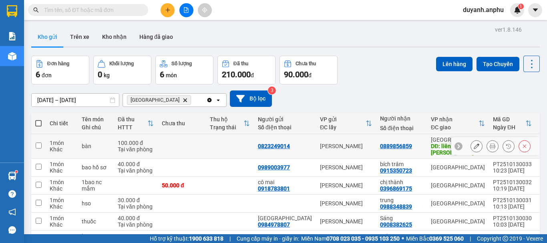
scroll to position [40, 0]
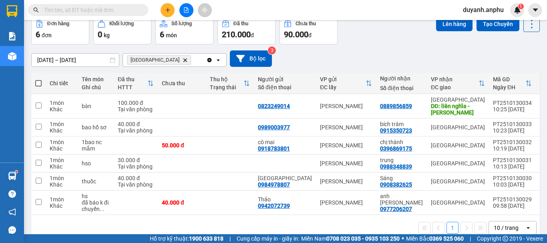
click at [186, 10] on icon "file-add" at bounding box center [186, 10] width 6 height 6
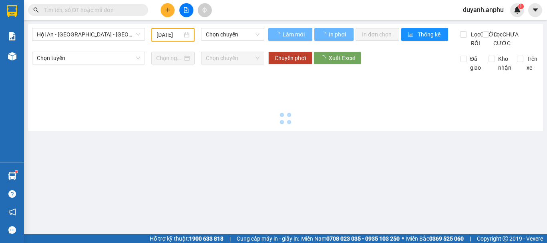
type input "[DATE]"
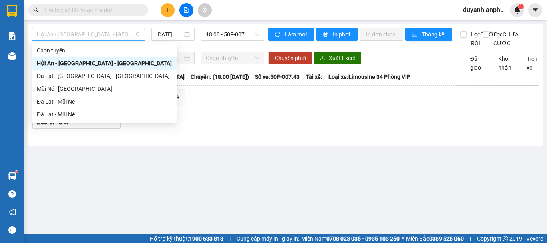
click at [97, 35] on span "Hội An - [GEOGRAPHIC_DATA] - [GEOGRAPHIC_DATA]" at bounding box center [88, 34] width 103 height 12
click at [75, 97] on div "Đà Lạt - Mũi Né" at bounding box center [104, 101] width 135 height 9
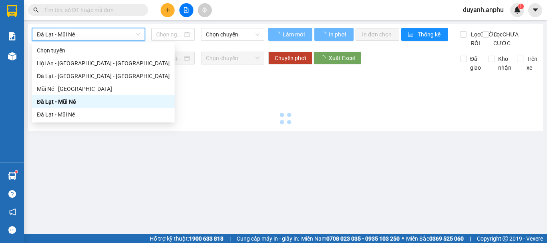
type input "[DATE]"
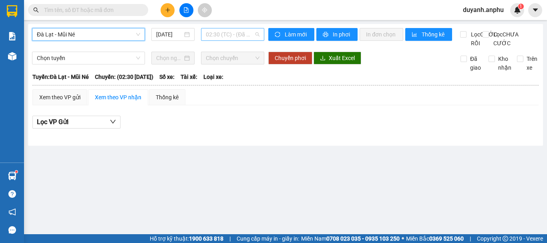
click at [224, 37] on span "02:30 (TC) - (Đã hủy)" at bounding box center [233, 34] width 54 height 12
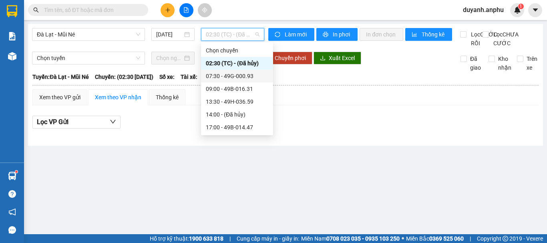
click at [236, 75] on div "07:30 - 49G-000.93" at bounding box center [237, 76] width 62 height 9
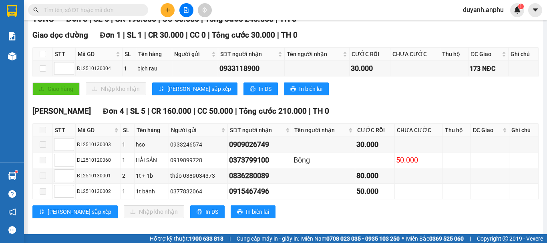
scroll to position [135, 0]
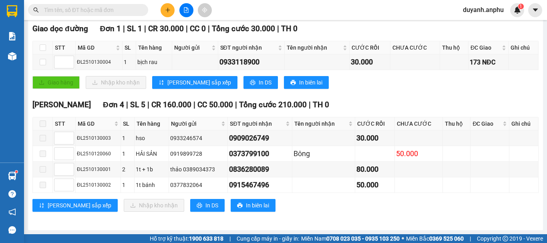
click at [43, 125] on span at bounding box center [43, 124] width 6 height 6
click at [44, 125] on span at bounding box center [43, 124] width 6 height 6
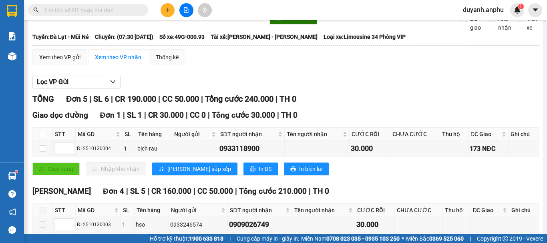
scroll to position [120, 0]
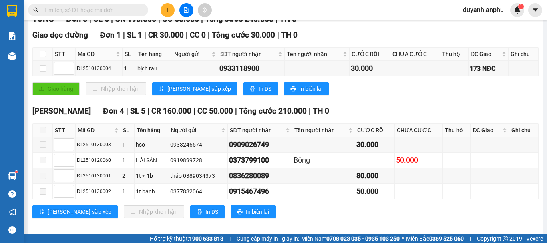
click at [42, 133] on span at bounding box center [43, 130] width 6 height 6
click at [315, 152] on td at bounding box center [323, 145] width 63 height 16
click at [45, 148] on span at bounding box center [43, 144] width 6 height 6
click at [43, 148] on span at bounding box center [43, 144] width 6 height 6
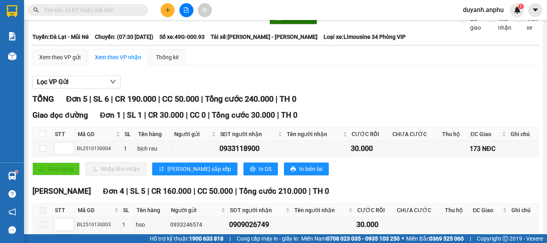
scroll to position [0, 0]
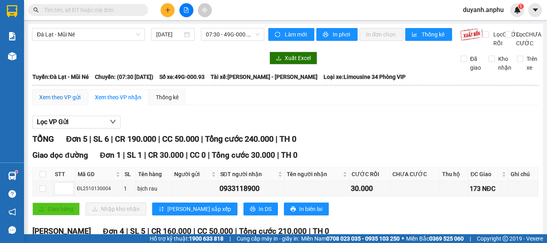
click at [75, 102] on div "Xem theo VP gửi" at bounding box center [59, 97] width 41 height 9
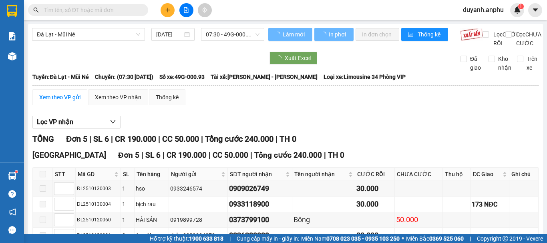
scroll to position [75, 0]
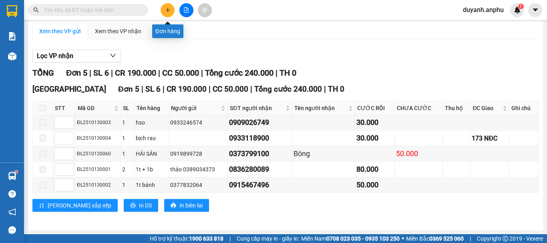
click at [163, 8] on button at bounding box center [168, 10] width 14 height 14
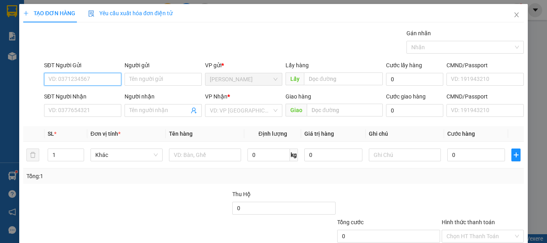
click at [81, 78] on input "SĐT Người Gửi" at bounding box center [82, 79] width 77 height 13
type input "0356737803"
drag, startPoint x: 86, startPoint y: 96, endPoint x: 91, endPoint y: 95, distance: 5.0
click at [87, 95] on div "0356737803 - Hương" at bounding box center [81, 95] width 67 height 9
type input "Hương"
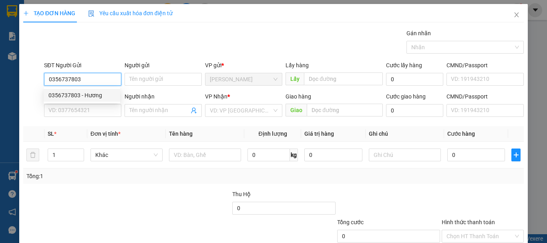
type input "0915409076"
type input "quyên"
type input "40.000"
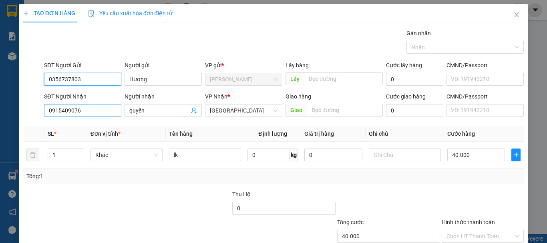
type input "0356737803"
drag, startPoint x: 109, startPoint y: 113, endPoint x: 39, endPoint y: 122, distance: 70.6
click at [39, 122] on div "Transit Pickup Surcharge Ids Transit Deliver Surcharge Ids Transit Deliver Surc…" at bounding box center [273, 155] width 501 height 252
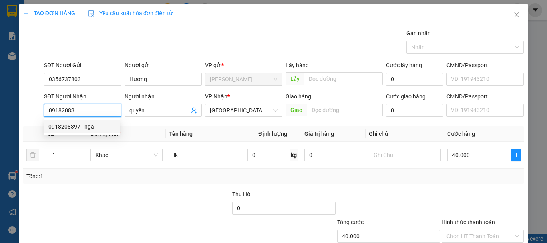
click at [79, 123] on div "0918208397 - nga" at bounding box center [81, 126] width 67 height 9
type input "0918208397"
type input "nga"
type input "30.000"
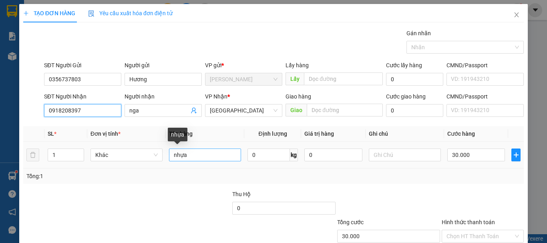
type input "0918208397"
drag, startPoint x: 202, startPoint y: 158, endPoint x: 172, endPoint y: 158, distance: 30.4
click at [172, 158] on input "nhựa" at bounding box center [205, 155] width 72 height 13
type input "lk"
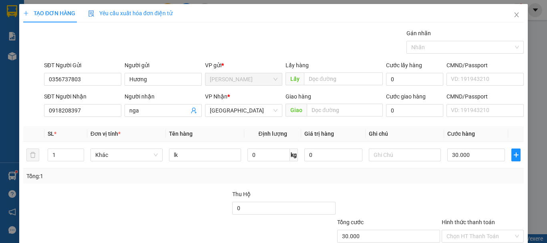
click at [183, 181] on div "Tổng: 1" at bounding box center [273, 176] width 501 height 15
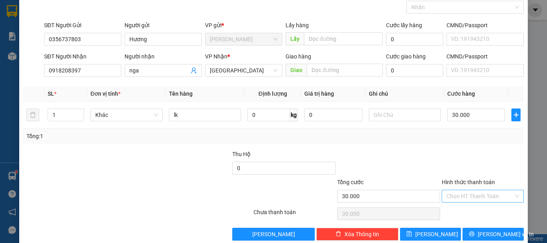
click at [473, 194] on input "Hình thức thanh toán" at bounding box center [480, 196] width 67 height 12
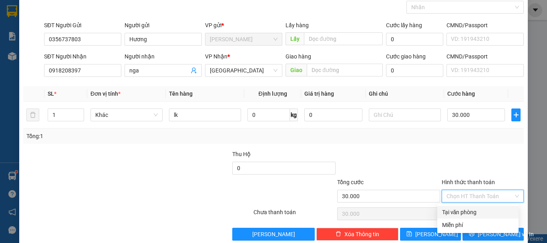
click at [471, 211] on div "Tại văn phòng" at bounding box center [478, 212] width 72 height 9
type input "0"
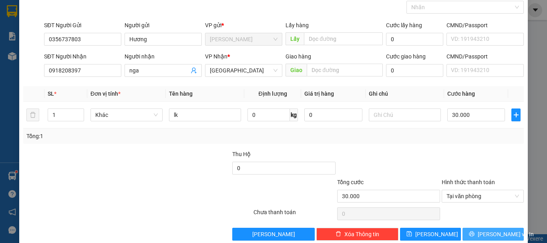
click at [495, 233] on span "[PERSON_NAME] và In" at bounding box center [506, 234] width 56 height 9
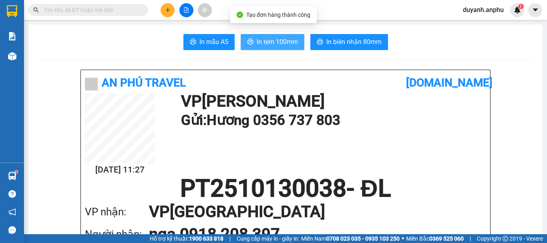
click at [270, 40] on span "In tem 100mm" at bounding box center [277, 42] width 41 height 10
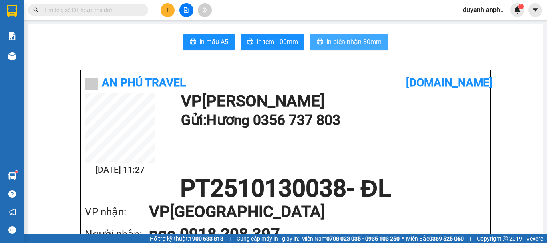
drag, startPoint x: 366, startPoint y: 42, endPoint x: 360, endPoint y: 38, distance: 7.0
click at [366, 42] on span "In biên nhận 80mm" at bounding box center [353, 42] width 55 height 10
click at [81, 8] on input "text" at bounding box center [91, 10] width 95 height 9
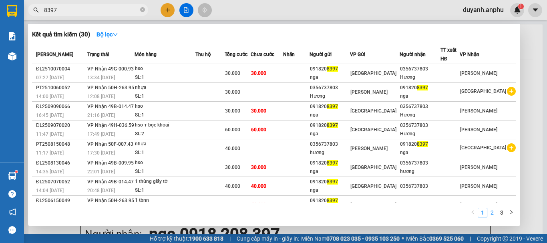
type input "8397"
click at [497, 213] on link "2" at bounding box center [492, 212] width 9 height 9
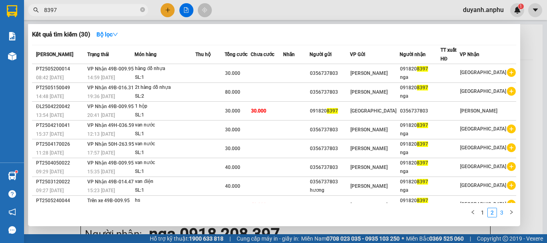
click at [503, 213] on link "3" at bounding box center [501, 212] width 9 height 9
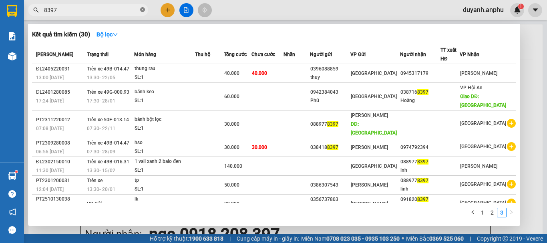
click at [143, 10] on icon "close-circle" at bounding box center [142, 9] width 5 height 5
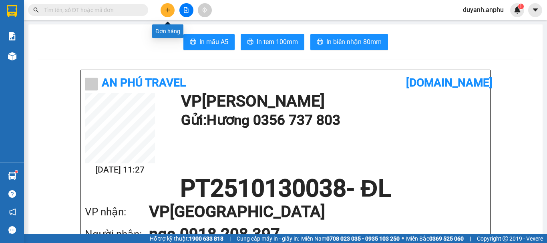
click at [165, 9] on icon "plus" at bounding box center [168, 10] width 6 height 6
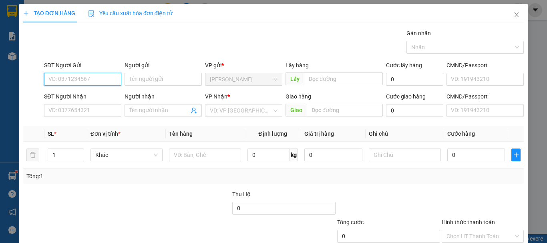
click at [81, 84] on input "SĐT Người Gửi" at bounding box center [82, 79] width 77 height 13
type input "0931260026"
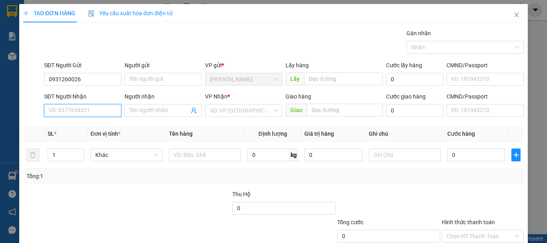
click at [97, 114] on input "SĐT Người Nhận" at bounding box center [82, 110] width 77 height 13
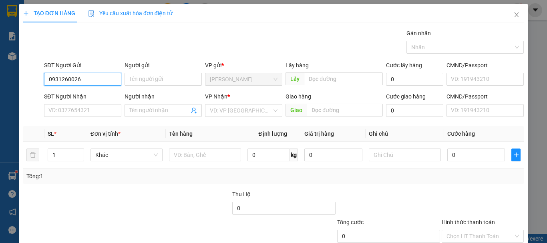
drag, startPoint x: 85, startPoint y: 78, endPoint x: 36, endPoint y: 87, distance: 50.1
click at [36, 87] on div "SĐT Người Gửi 0931260026 0931260026 Người gửi Tên người gửi VP gửi * [PERSON_NA…" at bounding box center [273, 75] width 502 height 28
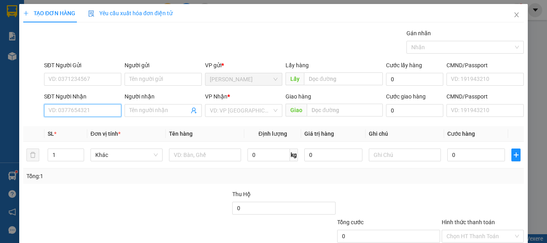
click at [59, 105] on input "SĐT Người Nhận" at bounding box center [82, 110] width 77 height 13
paste input "0931260026"
type input "0931260026"
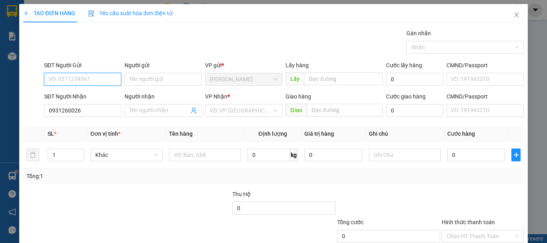
click at [80, 77] on input "SĐT Người Gửi" at bounding box center [82, 79] width 77 height 13
type input "0981910232"
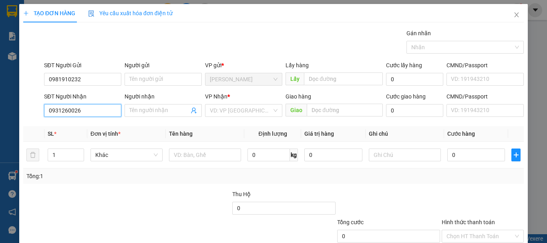
click at [101, 106] on input "0931260026" at bounding box center [82, 110] width 77 height 13
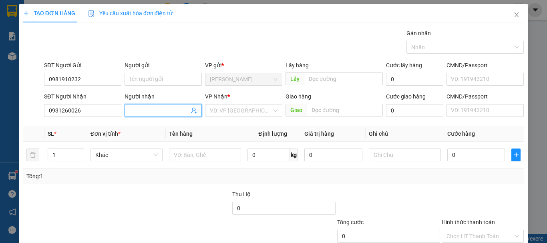
click at [143, 111] on input "Người nhận" at bounding box center [159, 110] width 60 height 9
type input "a mạnh"
click at [472, 157] on input "0" at bounding box center [476, 155] width 58 height 13
type input "3"
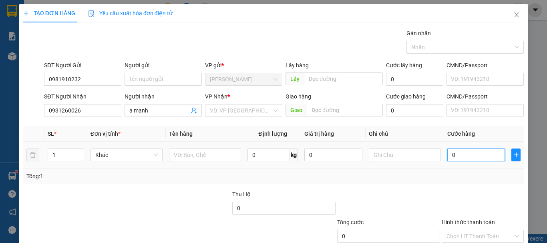
type input "3"
type input "30"
type input "30.000"
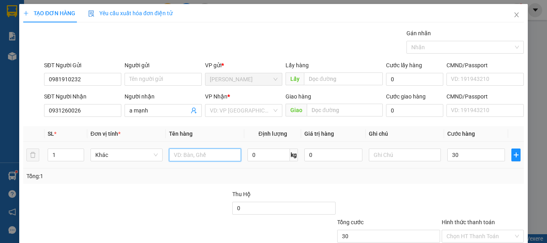
type input "30.000"
click at [204, 156] on input "text" at bounding box center [205, 155] width 72 height 13
type input "tinh bột nghệ"
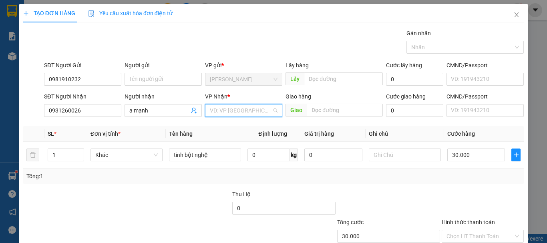
click at [236, 109] on input "search" at bounding box center [241, 111] width 62 height 12
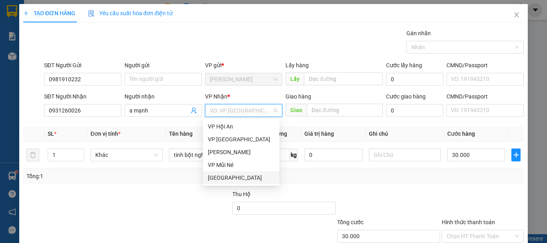
click at [215, 175] on div "[GEOGRAPHIC_DATA]" at bounding box center [241, 177] width 67 height 9
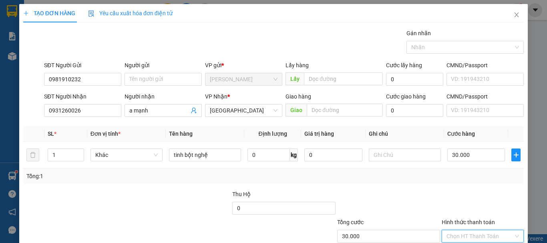
drag, startPoint x: 468, startPoint y: 235, endPoint x: 470, endPoint y: 229, distance: 6.5
click at [468, 235] on input "Hình thức thanh toán" at bounding box center [480, 236] width 67 height 12
click at [463, 206] on div "Tại văn phòng" at bounding box center [478, 207] width 72 height 9
type input "0"
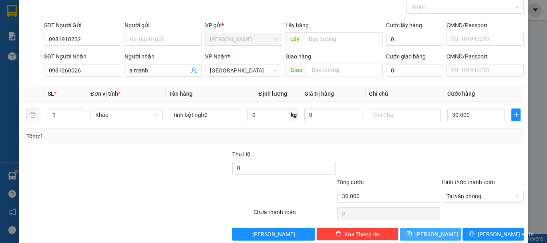
drag, startPoint x: 431, startPoint y: 232, endPoint x: 494, endPoint y: 223, distance: 64.0
click at [494, 223] on div "Transit Pickup Surcharge Ids Transit Deliver Surcharge Ids Transit Deliver Surc…" at bounding box center [273, 115] width 501 height 252
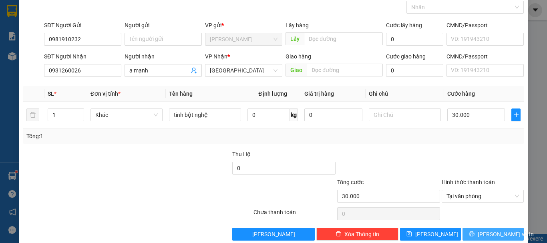
click at [492, 229] on button "[PERSON_NAME] và In" at bounding box center [493, 234] width 61 height 13
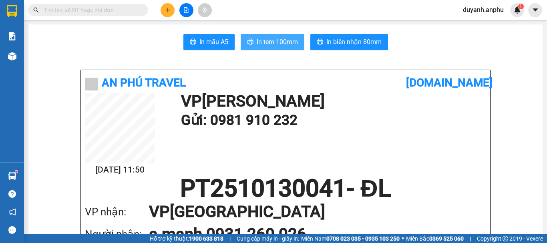
click at [276, 41] on span "In tem 100mm" at bounding box center [277, 42] width 41 height 10
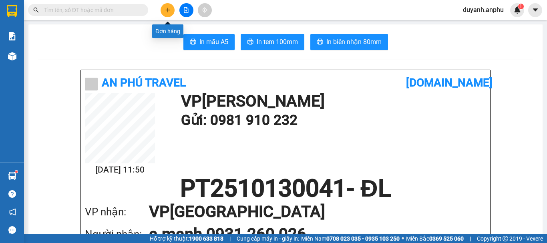
click at [171, 8] on button at bounding box center [168, 10] width 14 height 14
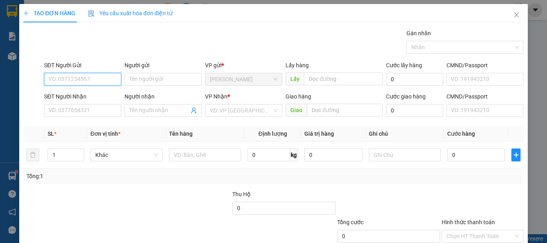
click at [81, 77] on input "SĐT Người Gửi" at bounding box center [82, 79] width 77 height 13
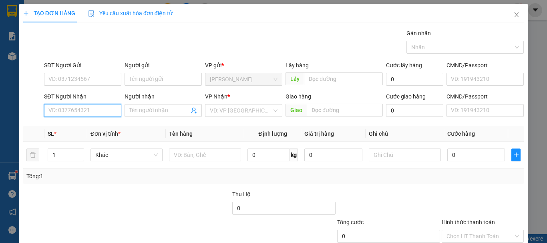
click at [81, 112] on input "SĐT Người Nhận" at bounding box center [82, 110] width 77 height 13
click at [85, 127] on div "0794204444 - bưu" at bounding box center [81, 126] width 67 height 9
type input "0794204444"
type input "bưu"
type input "40.000"
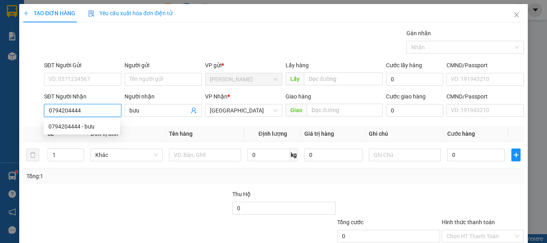
type input "40.000"
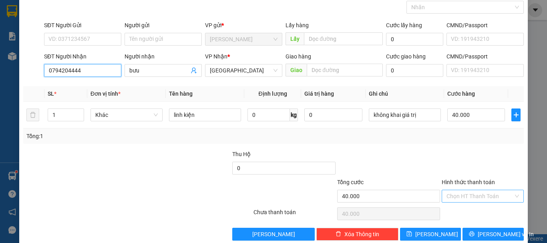
scroll to position [53, 0]
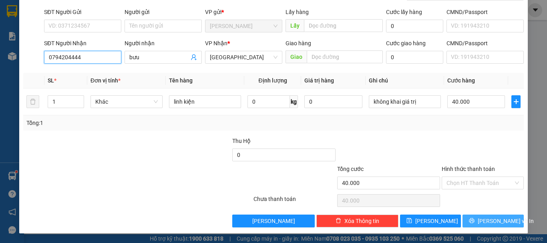
type input "0794204444"
click at [500, 220] on span "[PERSON_NAME] và In" at bounding box center [506, 221] width 56 height 9
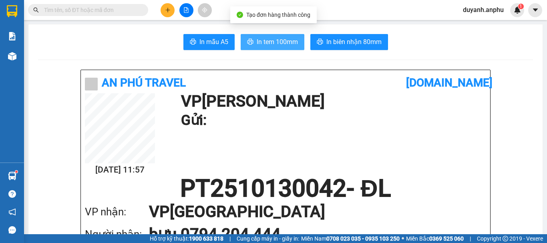
click at [268, 36] on button "In tem 100mm" at bounding box center [273, 42] width 64 height 16
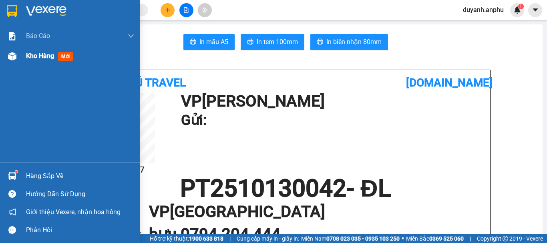
click at [19, 54] on div at bounding box center [12, 56] width 14 height 14
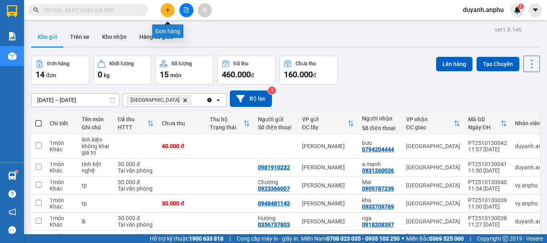
click at [165, 10] on button at bounding box center [168, 10] width 14 height 14
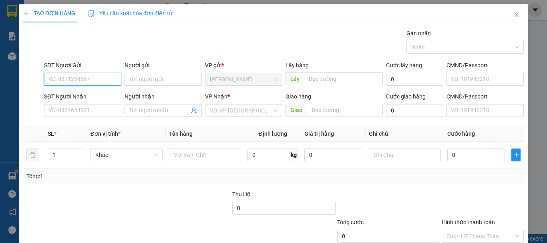
click at [77, 80] on input "SĐT Người Gửi" at bounding box center [82, 79] width 77 height 13
click at [74, 81] on input "SĐT Người Gửi" at bounding box center [82, 79] width 77 height 13
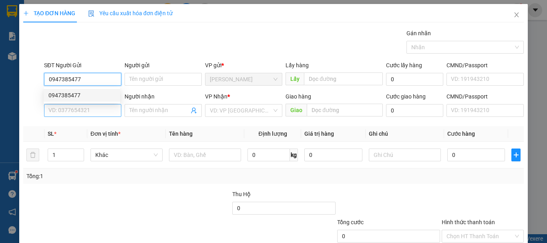
type input "0947385477"
click at [91, 111] on input "SĐT Người Nhận" at bounding box center [82, 110] width 77 height 13
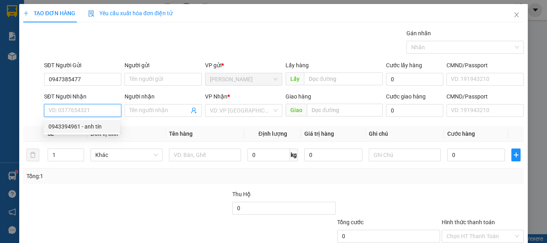
click at [82, 125] on div "0943394961 - anh tín" at bounding box center [81, 126] width 67 height 9
type input "0943394961"
type input "anh tín"
type input "30.000"
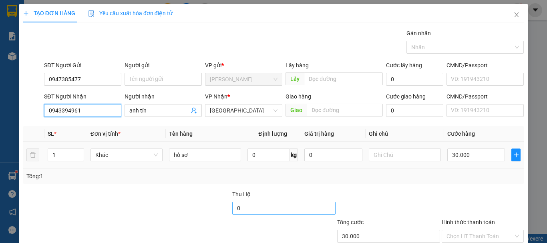
scroll to position [40, 0]
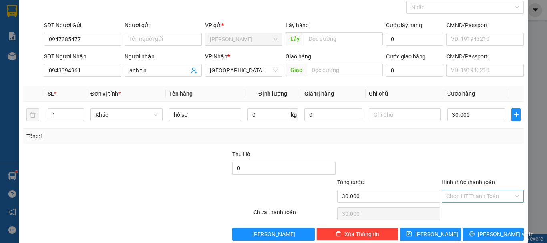
click at [473, 196] on input "Hình thức thanh toán" at bounding box center [480, 196] width 67 height 12
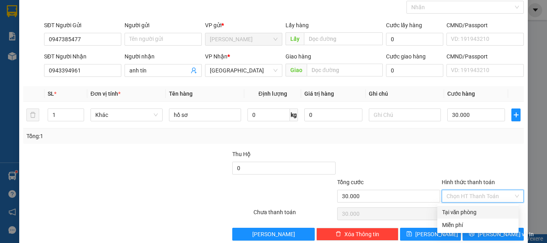
click at [473, 210] on div "Tại văn phòng" at bounding box center [478, 212] width 72 height 9
type input "0"
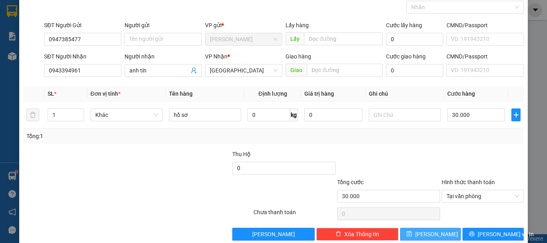
click at [437, 230] on button "[PERSON_NAME]" at bounding box center [430, 234] width 61 height 13
type input "0"
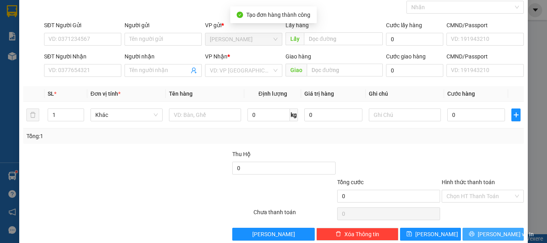
click at [480, 233] on button "[PERSON_NAME] và In" at bounding box center [493, 234] width 61 height 13
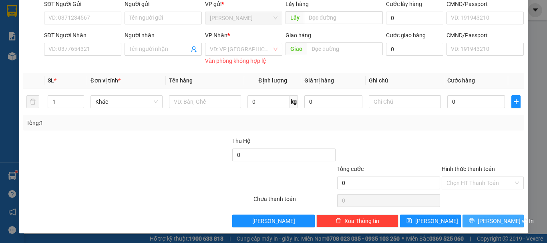
scroll to position [0, 0]
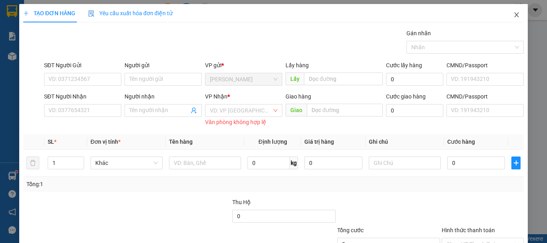
click at [515, 16] on icon "close" at bounding box center [517, 14] width 4 height 5
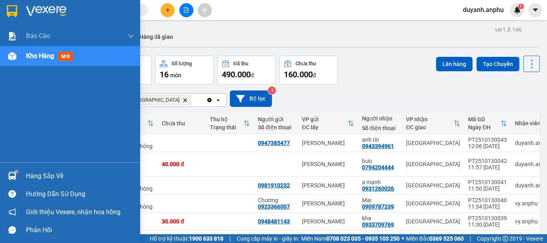
click at [29, 53] on span "Kho hàng" at bounding box center [40, 56] width 28 height 8
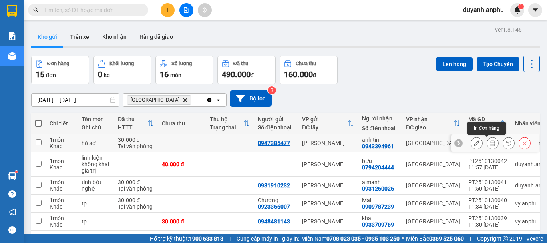
click at [490, 144] on icon at bounding box center [493, 143] width 6 height 6
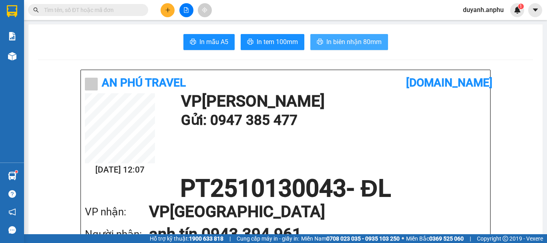
click at [330, 43] on span "In biên nhận 80mm" at bounding box center [353, 42] width 55 height 10
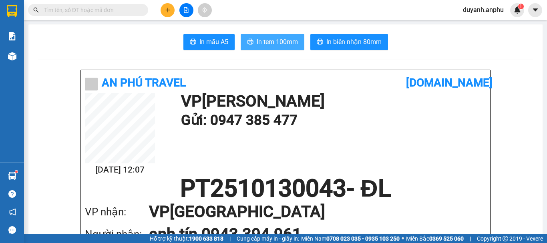
click at [277, 42] on span "In tem 100mm" at bounding box center [277, 42] width 41 height 10
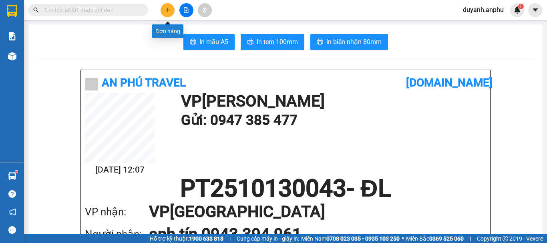
click at [169, 14] on button at bounding box center [168, 10] width 14 height 14
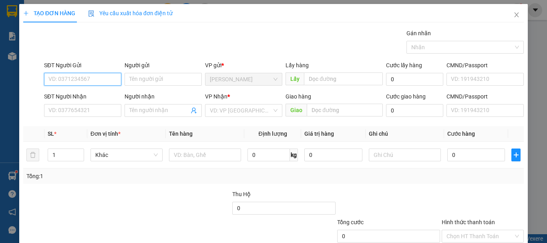
click at [84, 79] on input "SĐT Người Gửi" at bounding box center [82, 79] width 77 height 13
click at [90, 96] on div "0899988821 - [PERSON_NAME]" at bounding box center [87, 95] width 79 height 9
type input "0899988821"
type input "anh thanh"
type input "0975444194"
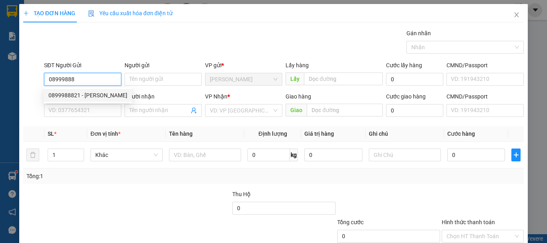
type input "hieu"
type input "thcs ninh loan"
type input "30.000"
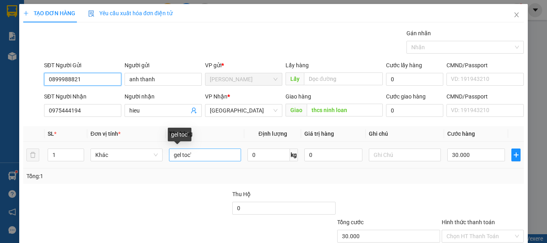
type input "0899988821"
drag, startPoint x: 212, startPoint y: 155, endPoint x: 163, endPoint y: 157, distance: 49.3
click at [163, 157] on tr "1 Khác gel toc' 0 kg 0 30.000" at bounding box center [273, 155] width 501 height 27
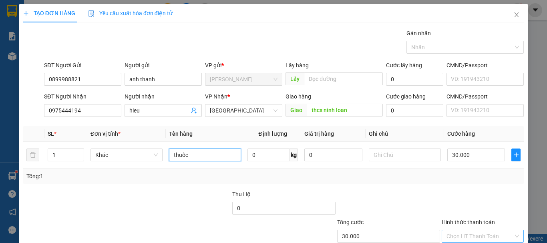
scroll to position [53, 0]
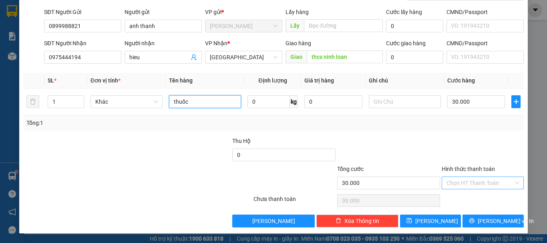
type input "thuốc"
click at [469, 182] on input "Hình thức thanh toán" at bounding box center [480, 183] width 67 height 12
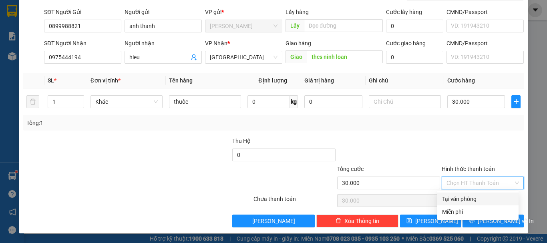
click at [471, 198] on div "Tại văn phòng" at bounding box center [478, 199] width 72 height 9
type input "0"
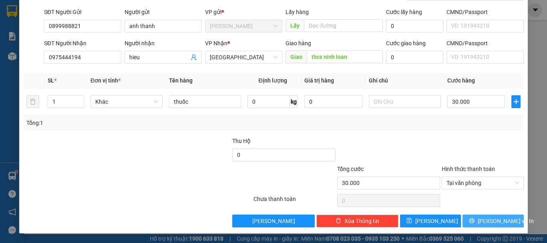
click at [483, 222] on span "[PERSON_NAME] và In" at bounding box center [506, 221] width 56 height 9
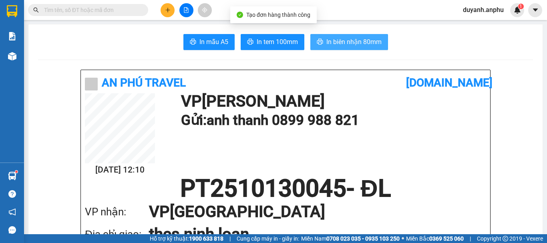
drag, startPoint x: 333, startPoint y: 40, endPoint x: 338, endPoint y: 44, distance: 5.8
click at [334, 40] on span "In biên nhận 80mm" at bounding box center [353, 42] width 55 height 10
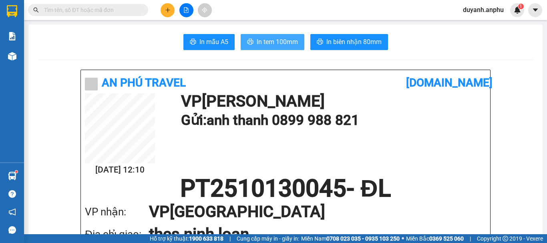
click at [263, 43] on span "In tem 100mm" at bounding box center [277, 42] width 41 height 10
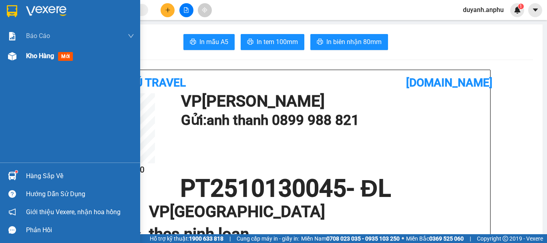
click at [14, 52] on img at bounding box center [12, 56] width 8 height 8
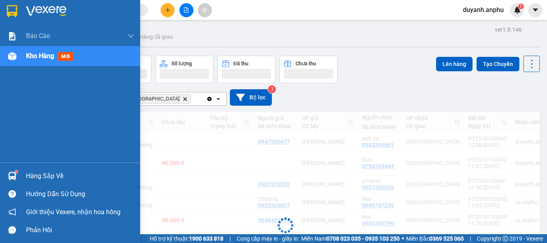
click at [34, 50] on div "Kho hàng mới" at bounding box center [80, 56] width 108 height 20
